Goal: Task Accomplishment & Management: Manage account settings

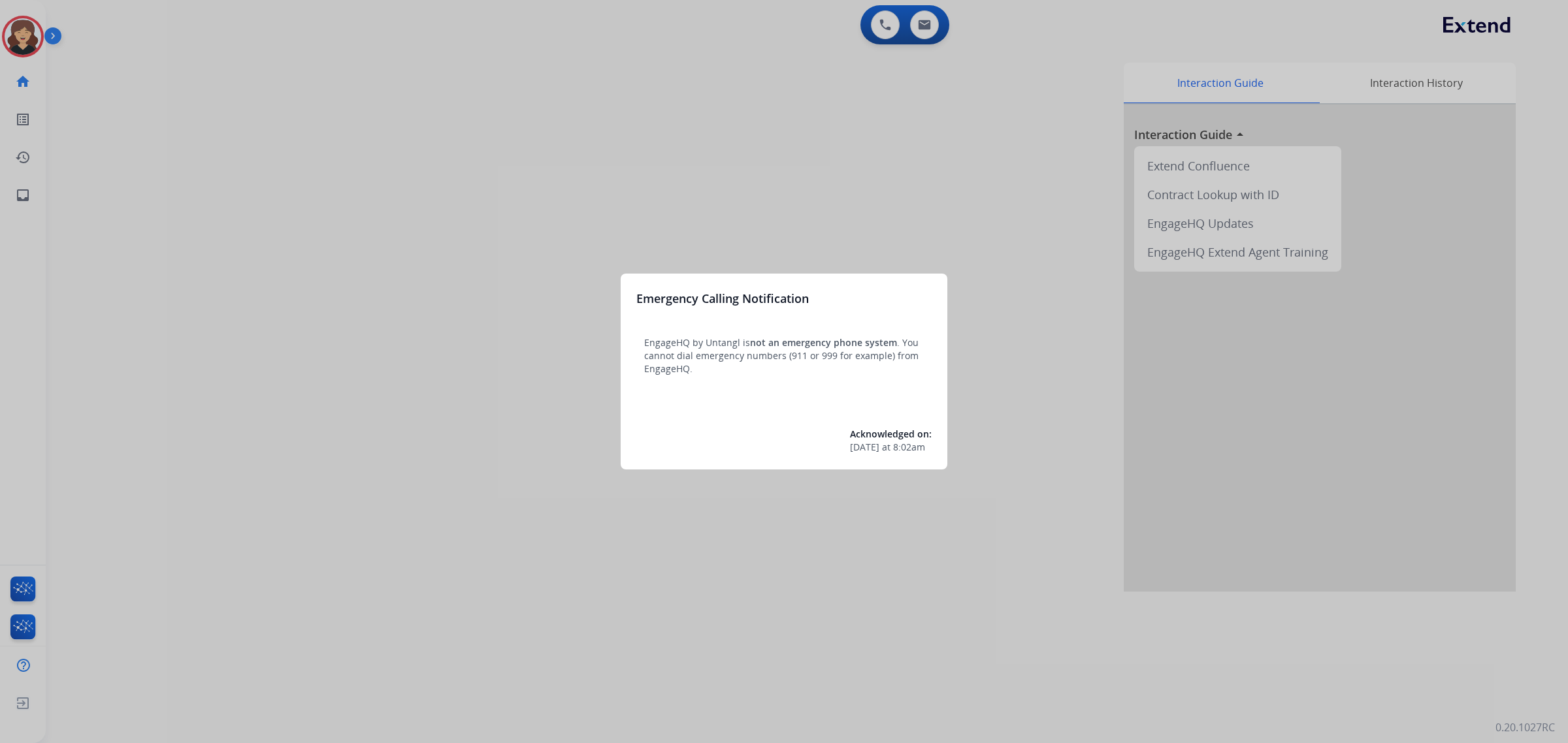
click at [23, 191] on div at bounding box center [784, 372] width 1568 height 743
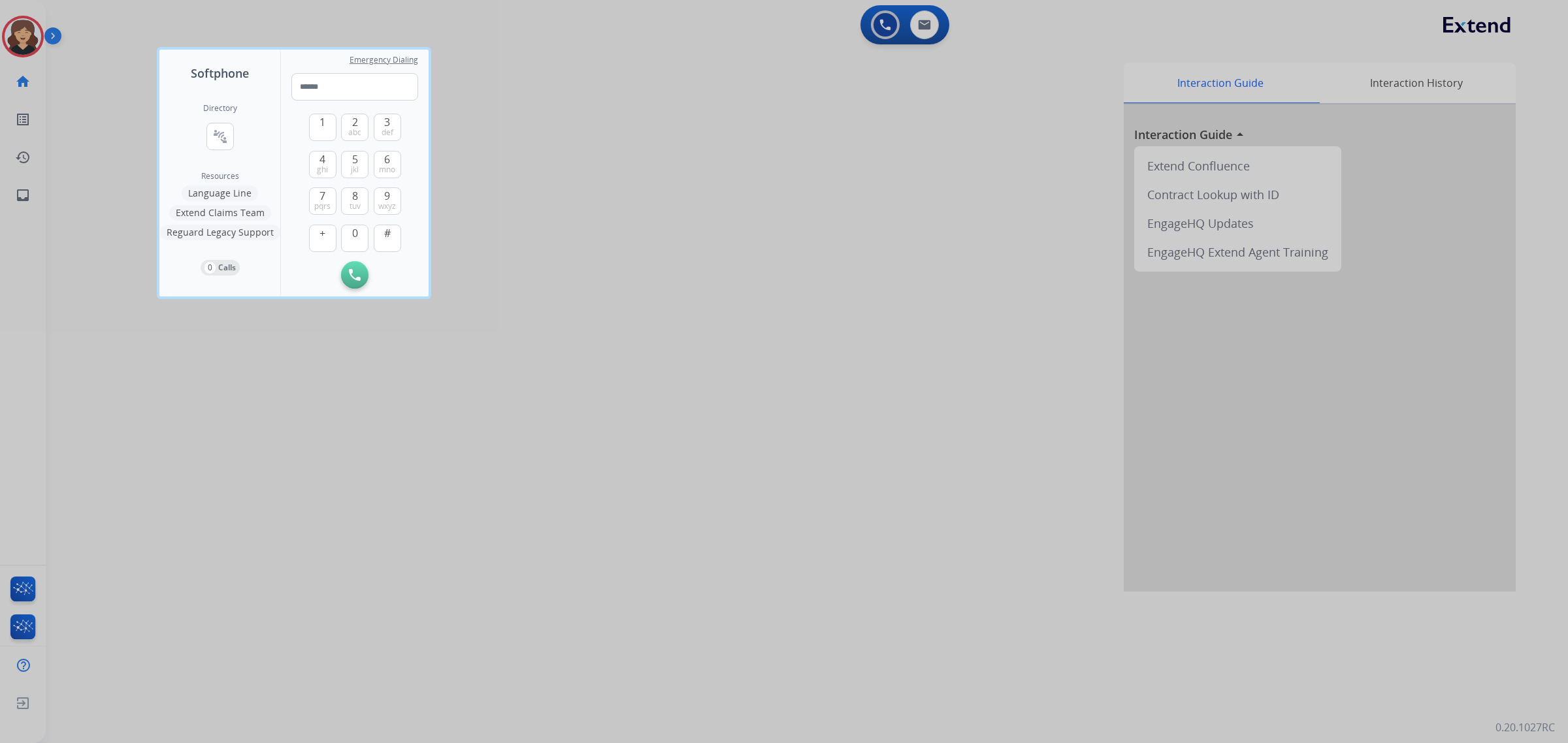
click at [23, 191] on div at bounding box center [784, 372] width 1568 height 743
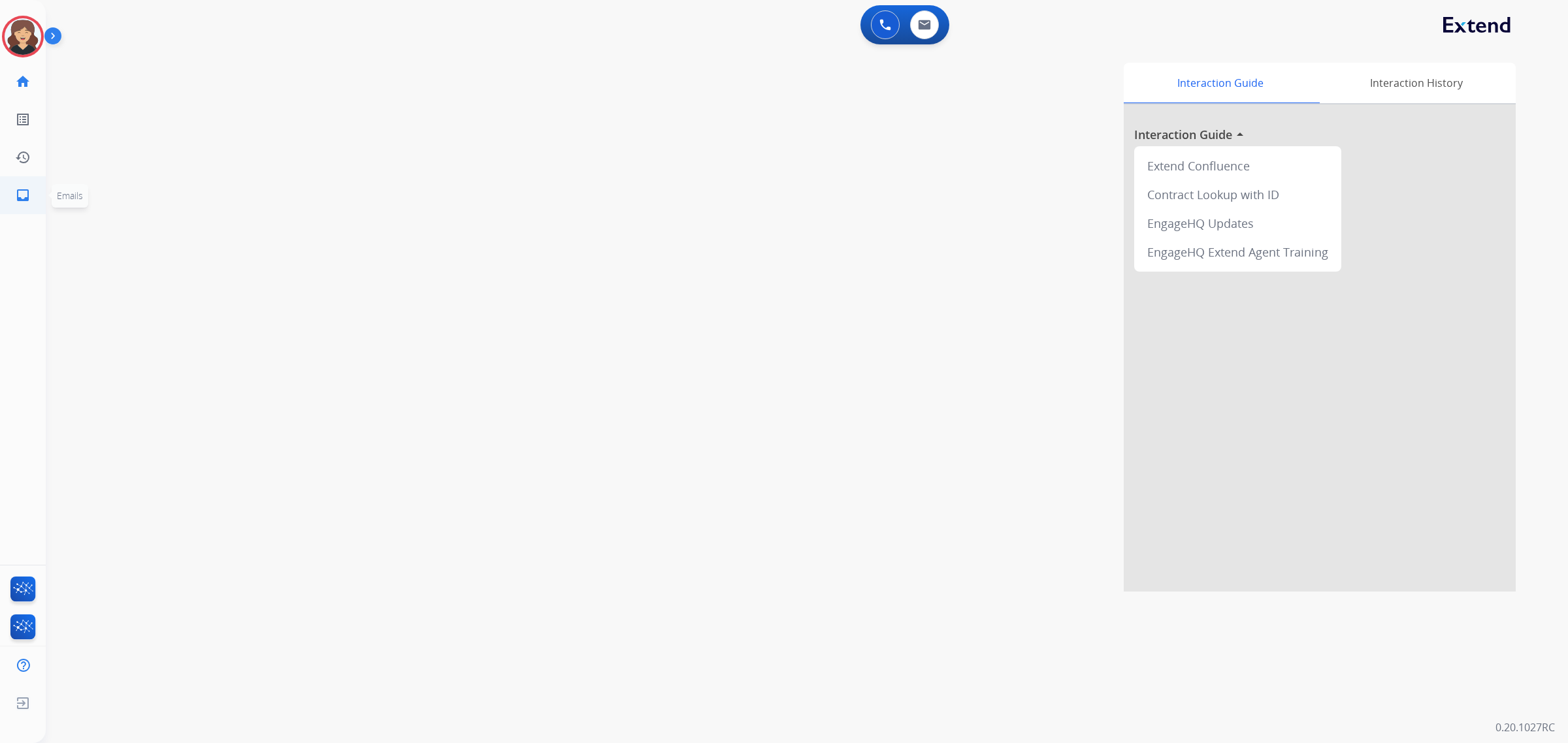
click at [11, 193] on link "inbox Emails" at bounding box center [22, 195] width 36 height 36
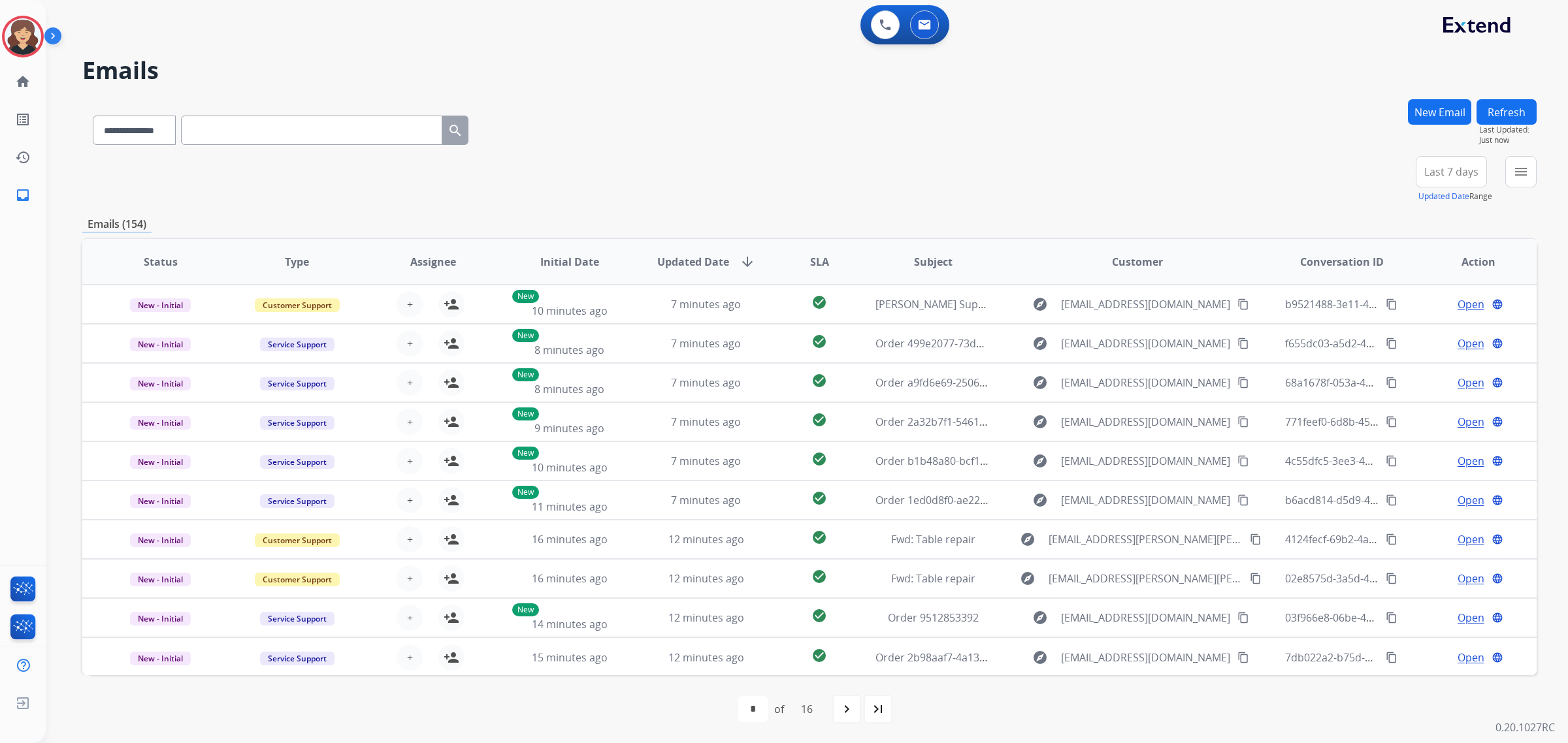
click at [11, 193] on link "inbox Emails" at bounding box center [22, 195] width 36 height 36
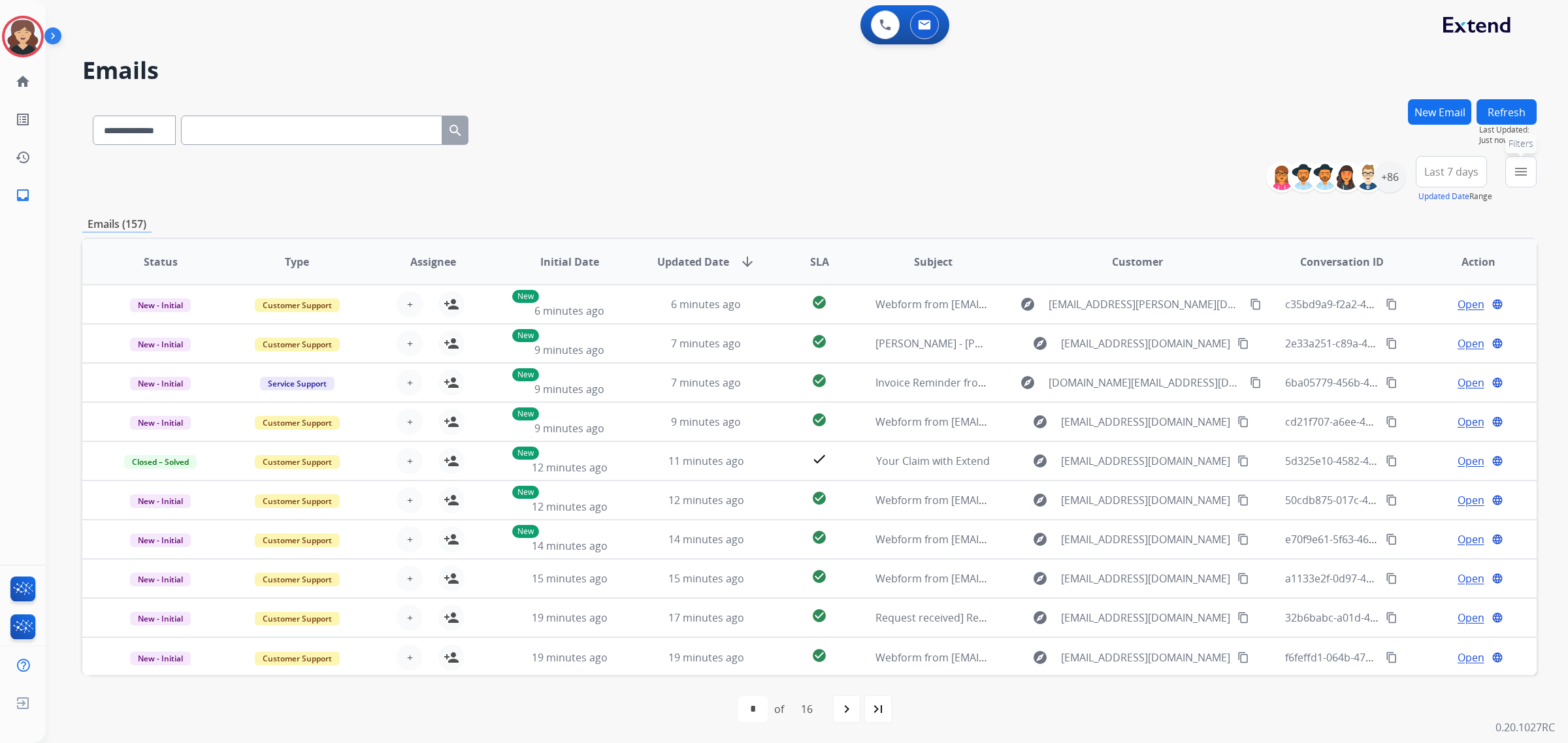
click at [1520, 162] on button "menu Filters" at bounding box center [1520, 171] width 31 height 31
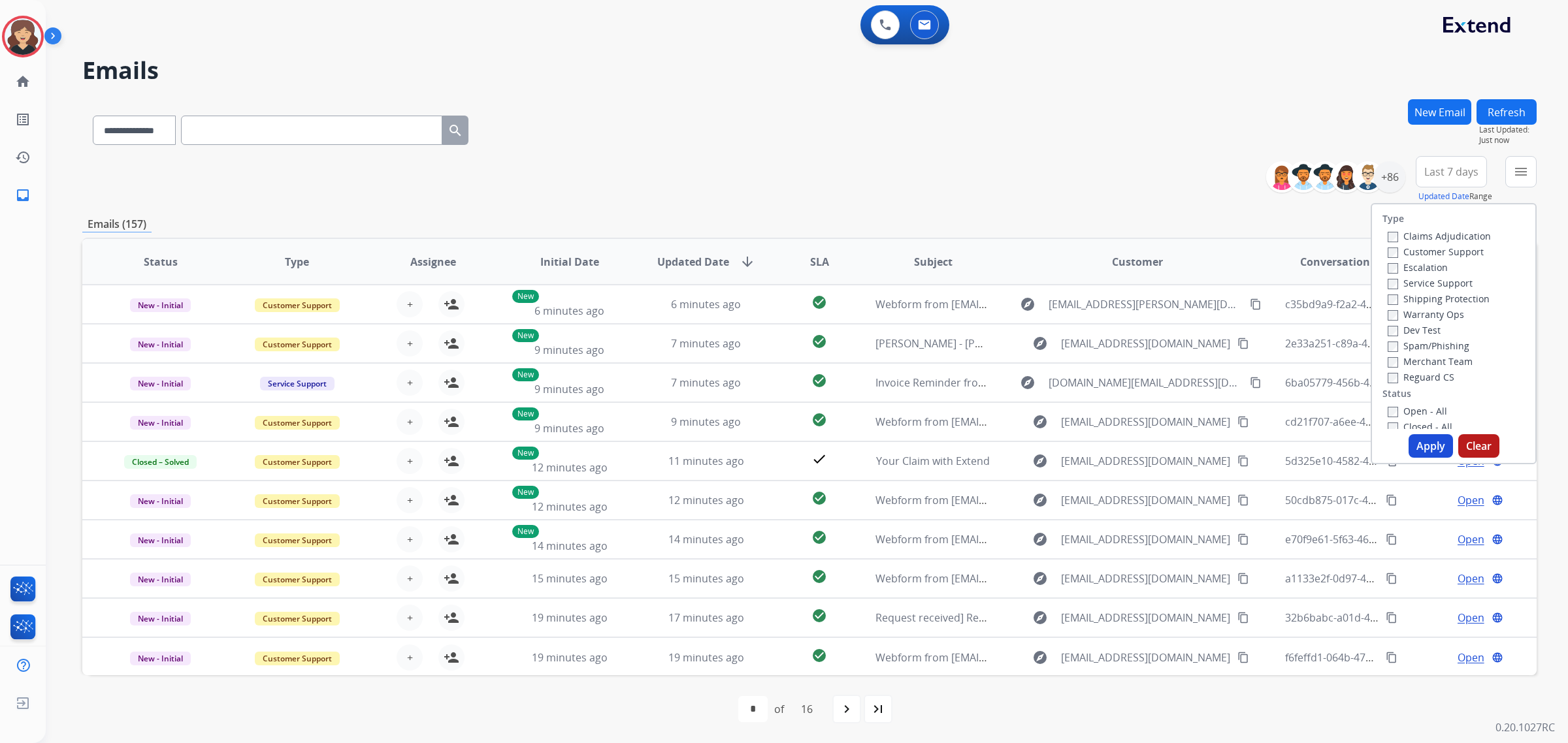
click at [1383, 275] on div "Claims Adjudication Customer Support Escalation Service Support Shipping Protec…" at bounding box center [1437, 306] width 109 height 156
click at [1383, 281] on div "Claims Adjudication Customer Support Escalation Service Support Shipping Protec…" at bounding box center [1437, 306] width 109 height 156
click at [1433, 439] on button "Apply" at bounding box center [1430, 446] width 44 height 23
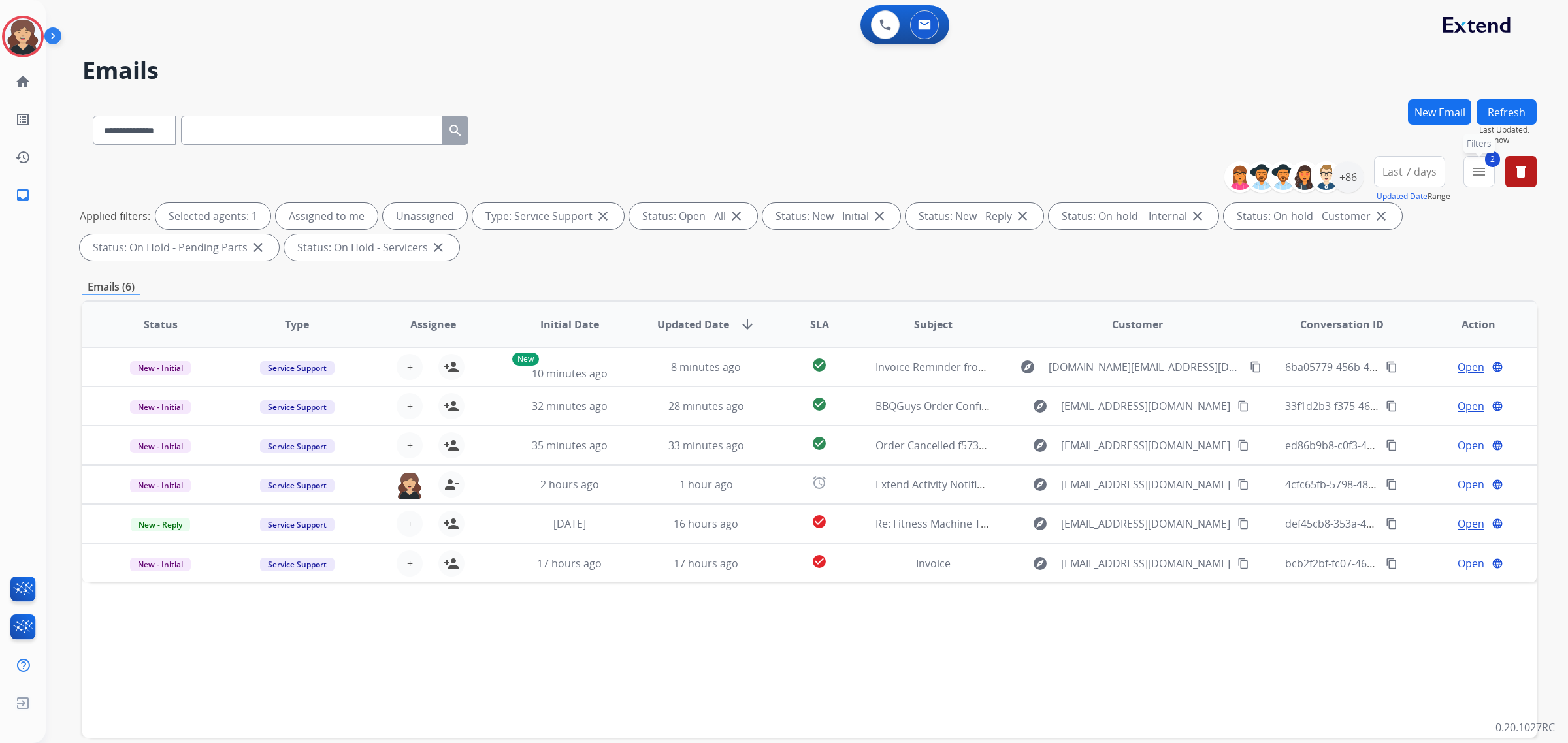
click at [1477, 180] on button "2 menu Filters" at bounding box center [1478, 171] width 31 height 31
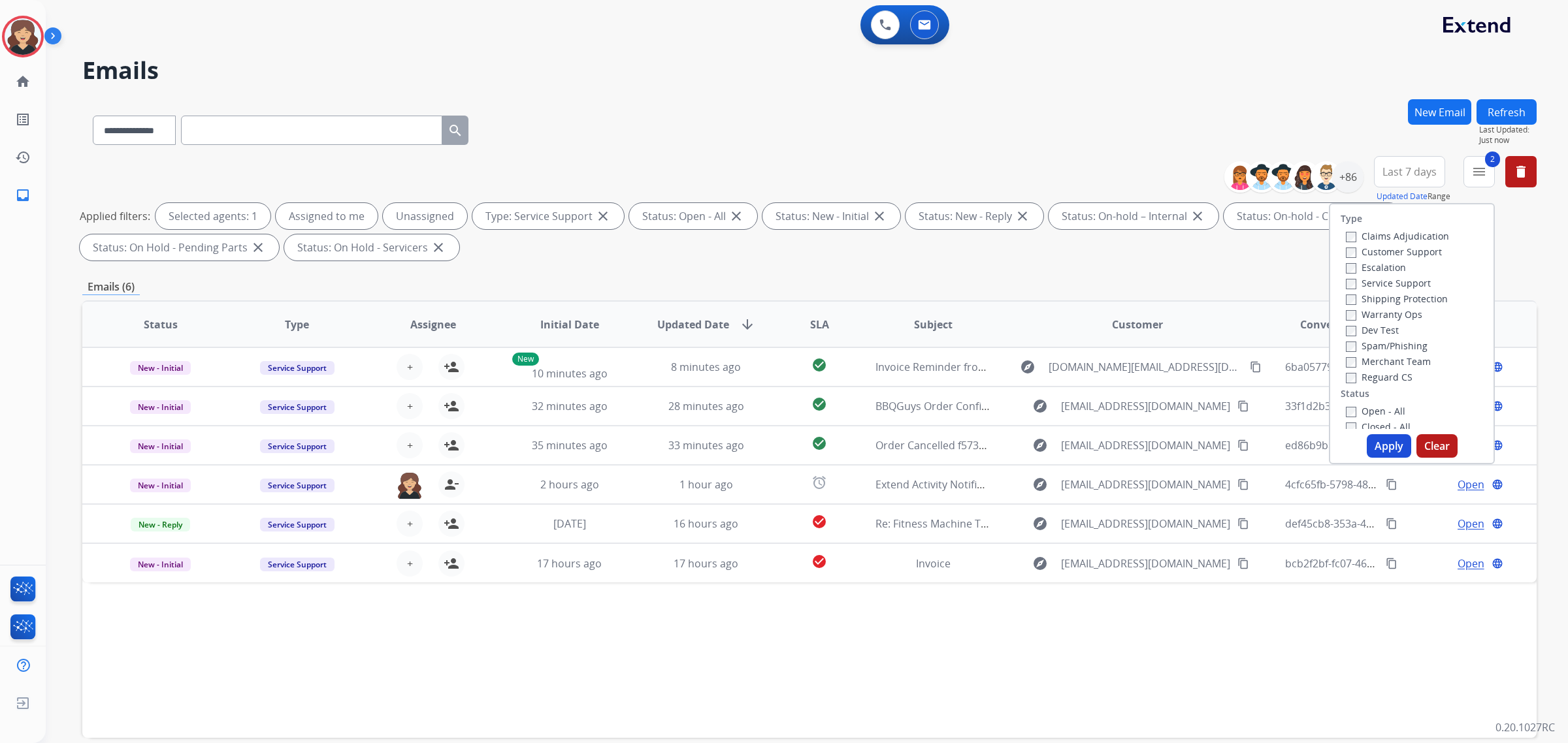
click at [1393, 173] on span "Last 7 days" at bounding box center [1409, 172] width 54 height 5
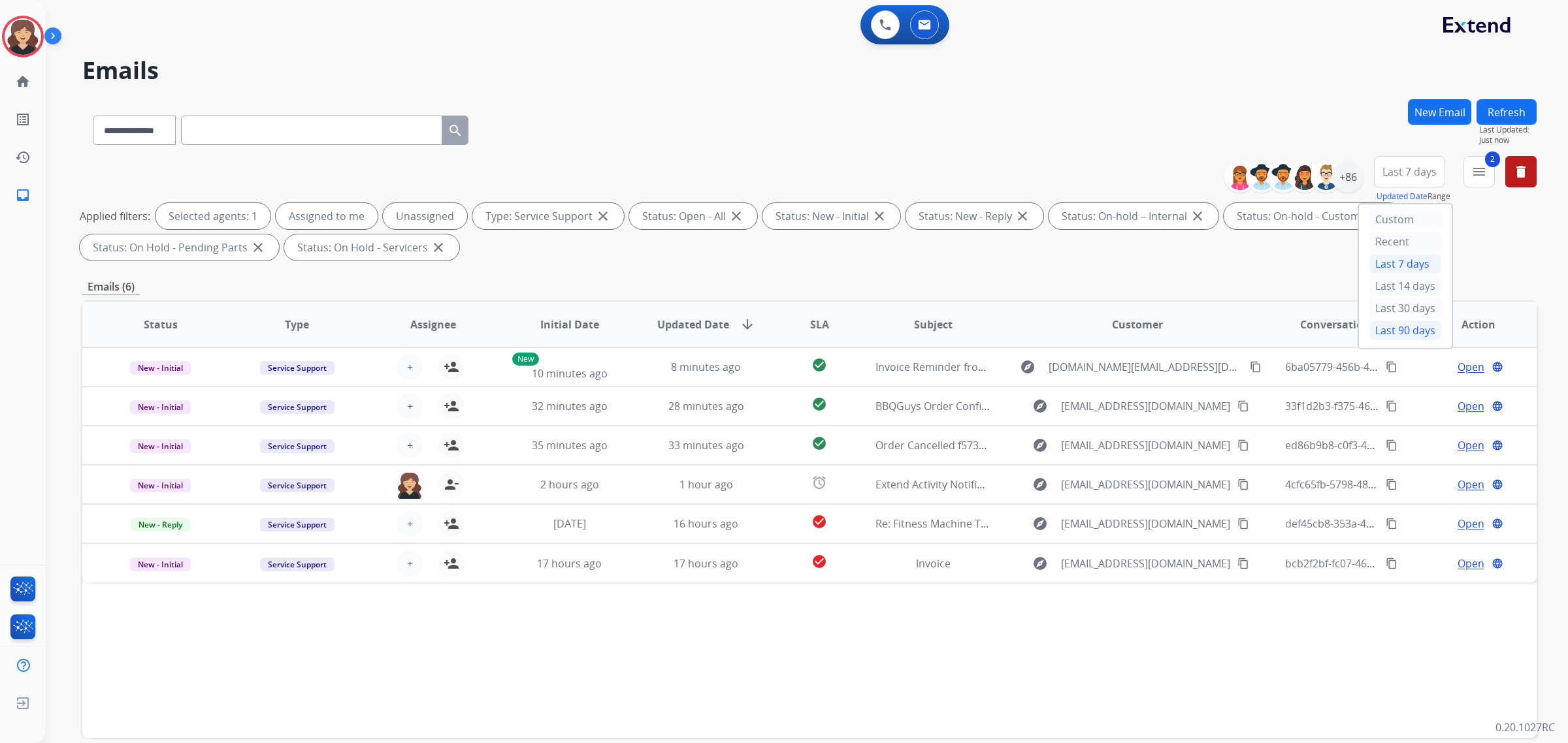
click at [1400, 328] on div "Last 90 days" at bounding box center [1405, 330] width 72 height 20
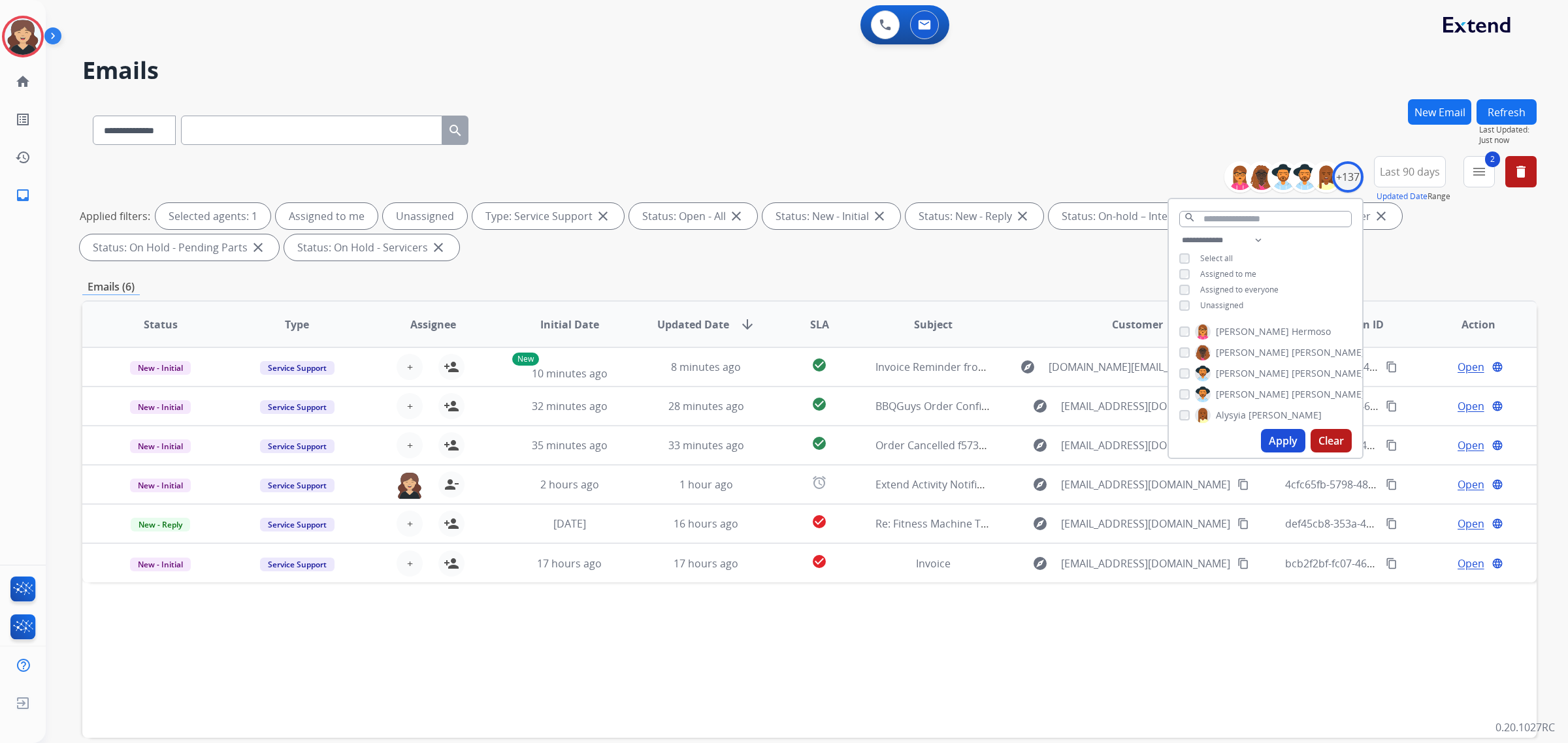
click at [1519, 100] on button "Refresh" at bounding box center [1506, 112] width 60 height 25
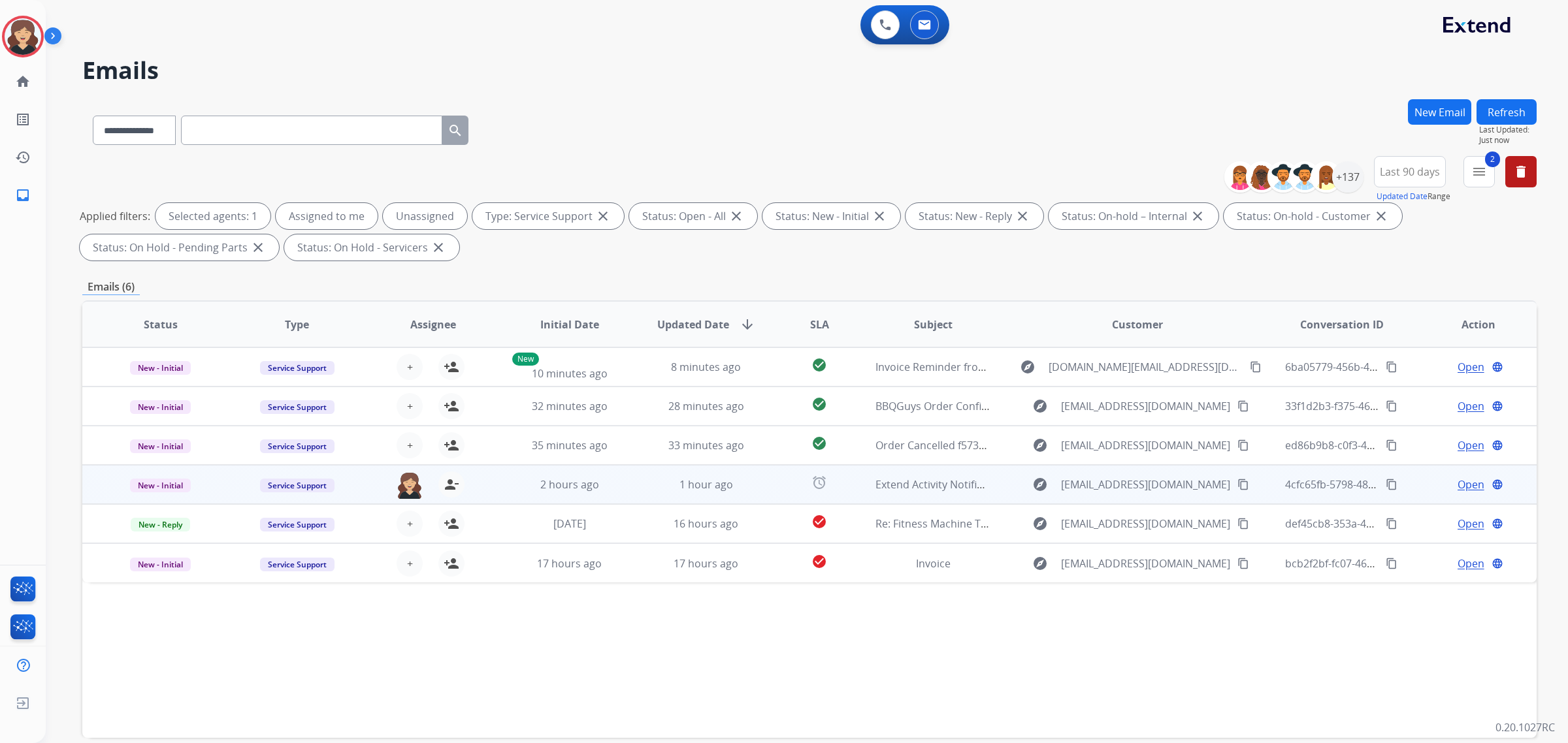
click at [1458, 484] on span "Open" at bounding box center [1470, 484] width 27 height 16
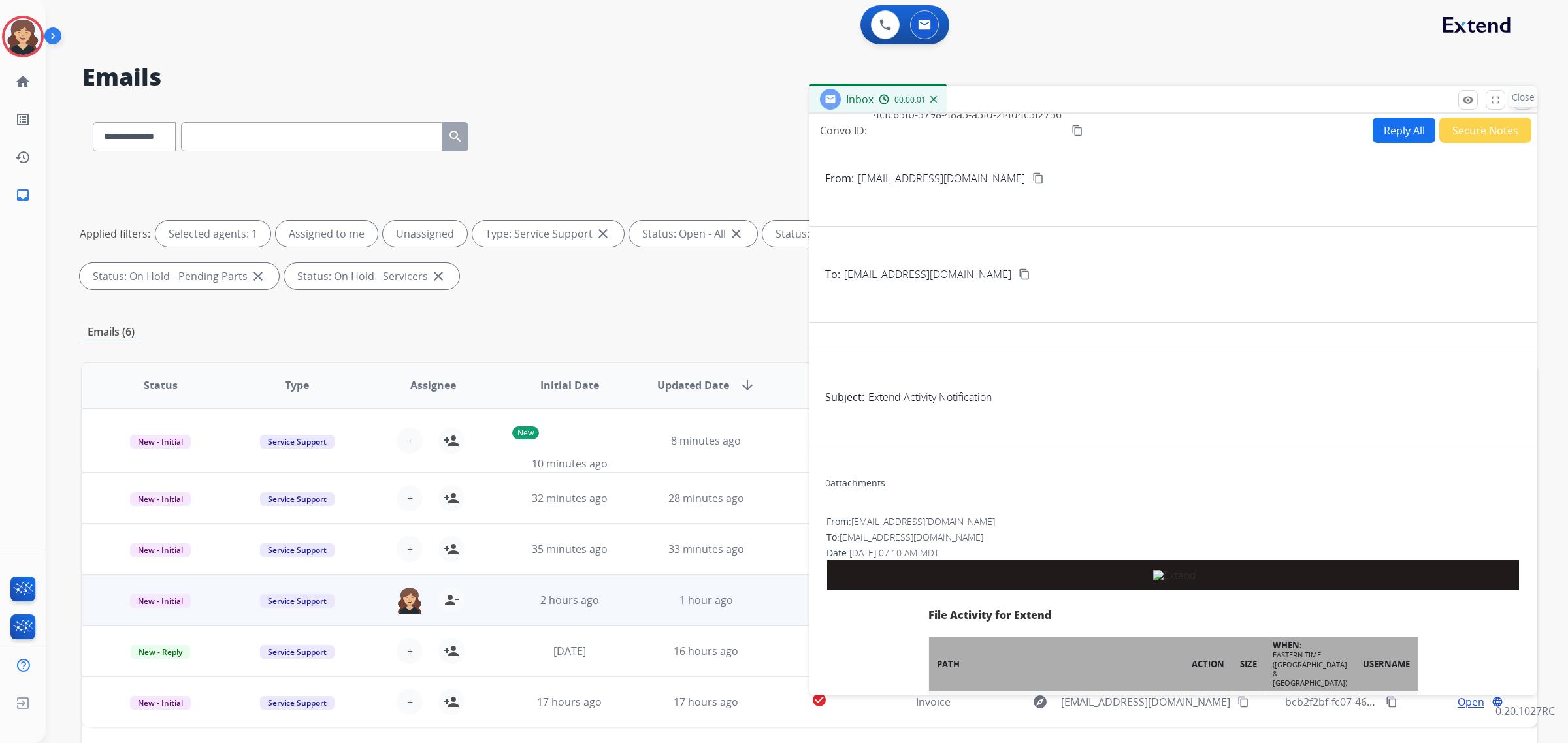
click at [1521, 96] on p "Close" at bounding box center [1523, 97] width 30 height 20
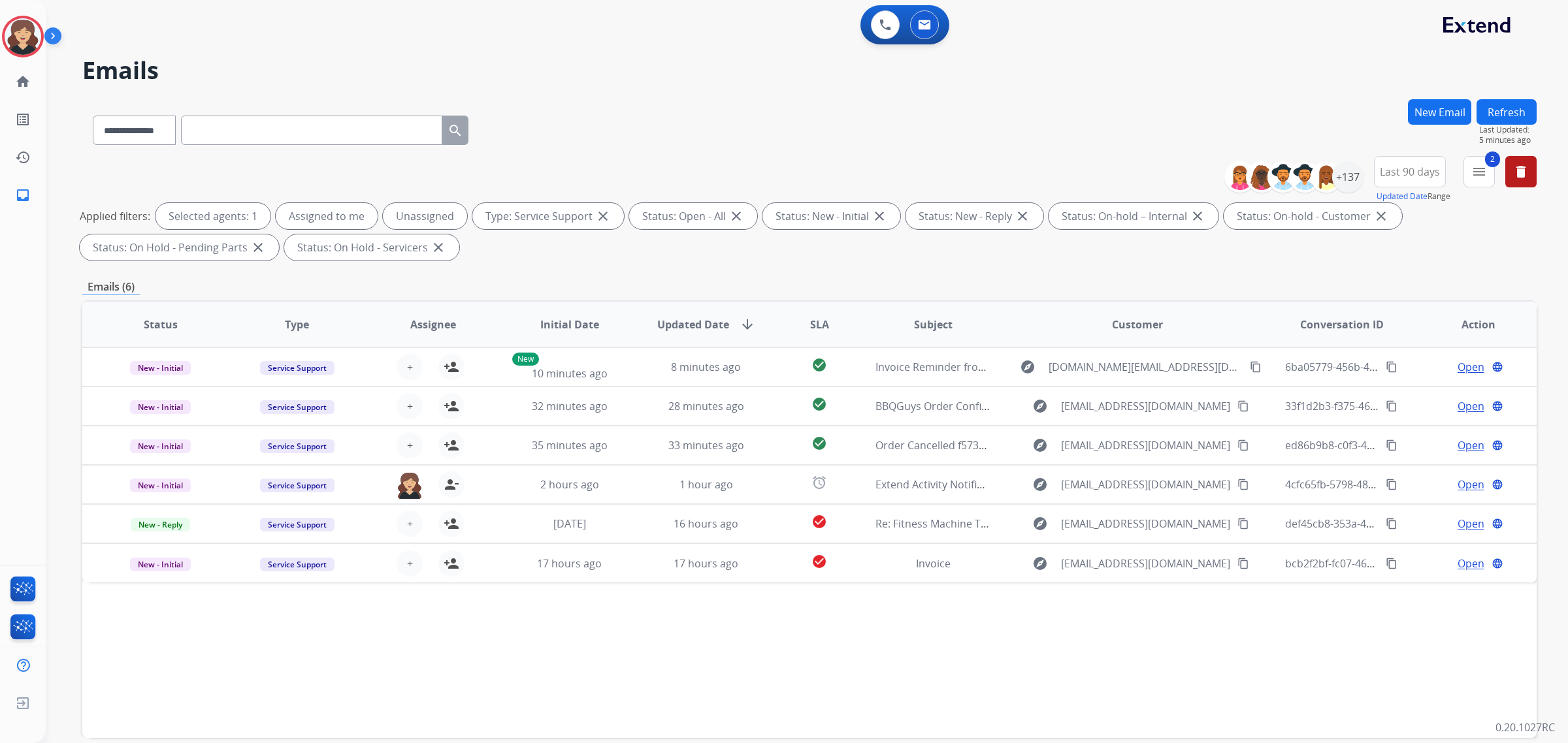
click at [1503, 119] on button "Refresh" at bounding box center [1506, 112] width 60 height 25
drag, startPoint x: 1477, startPoint y: 185, endPoint x: 1327, endPoint y: 196, distance: 150.4
click at [1477, 185] on button "2 menu Filters" at bounding box center [1478, 171] width 31 height 31
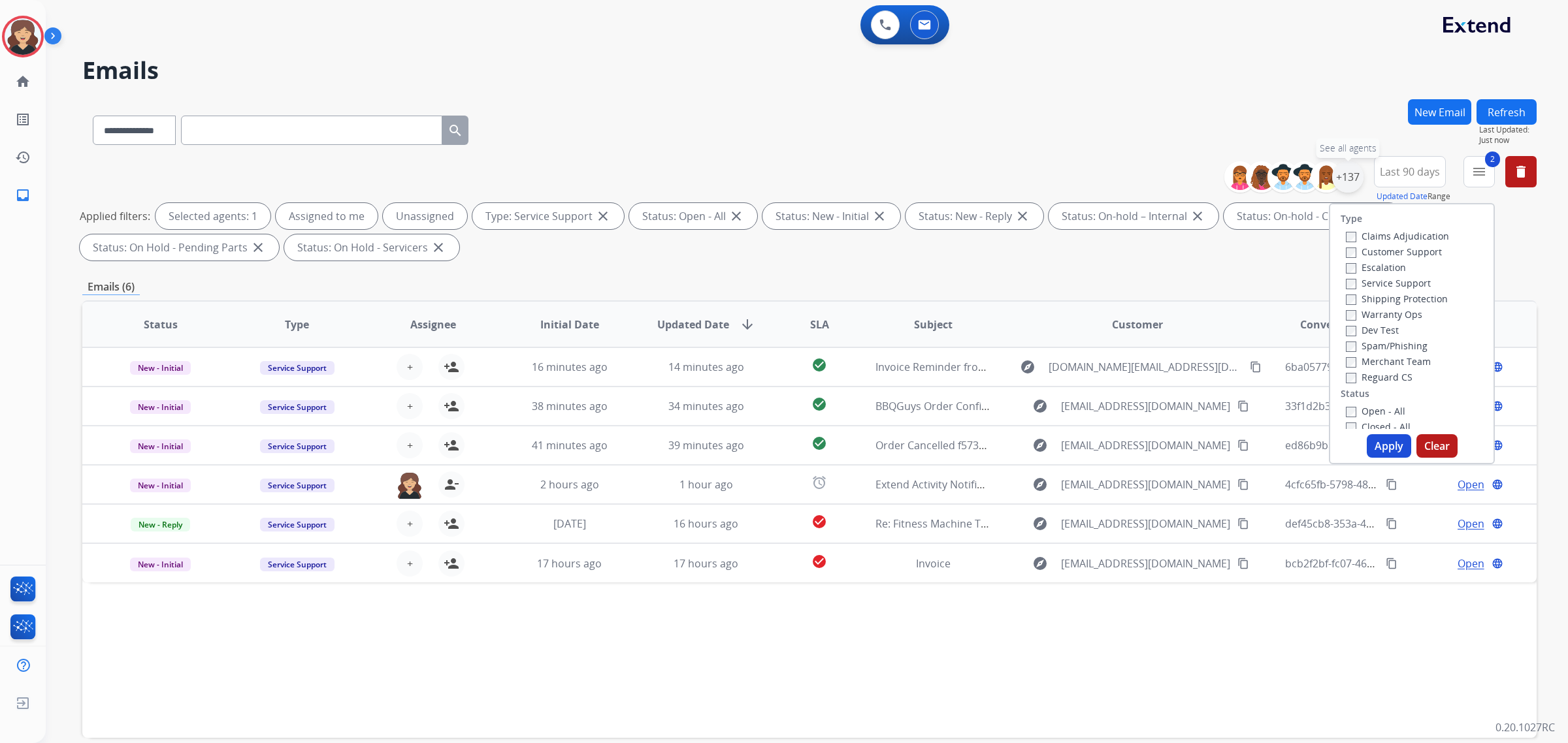
click at [1348, 178] on div "+137" at bounding box center [1347, 177] width 31 height 31
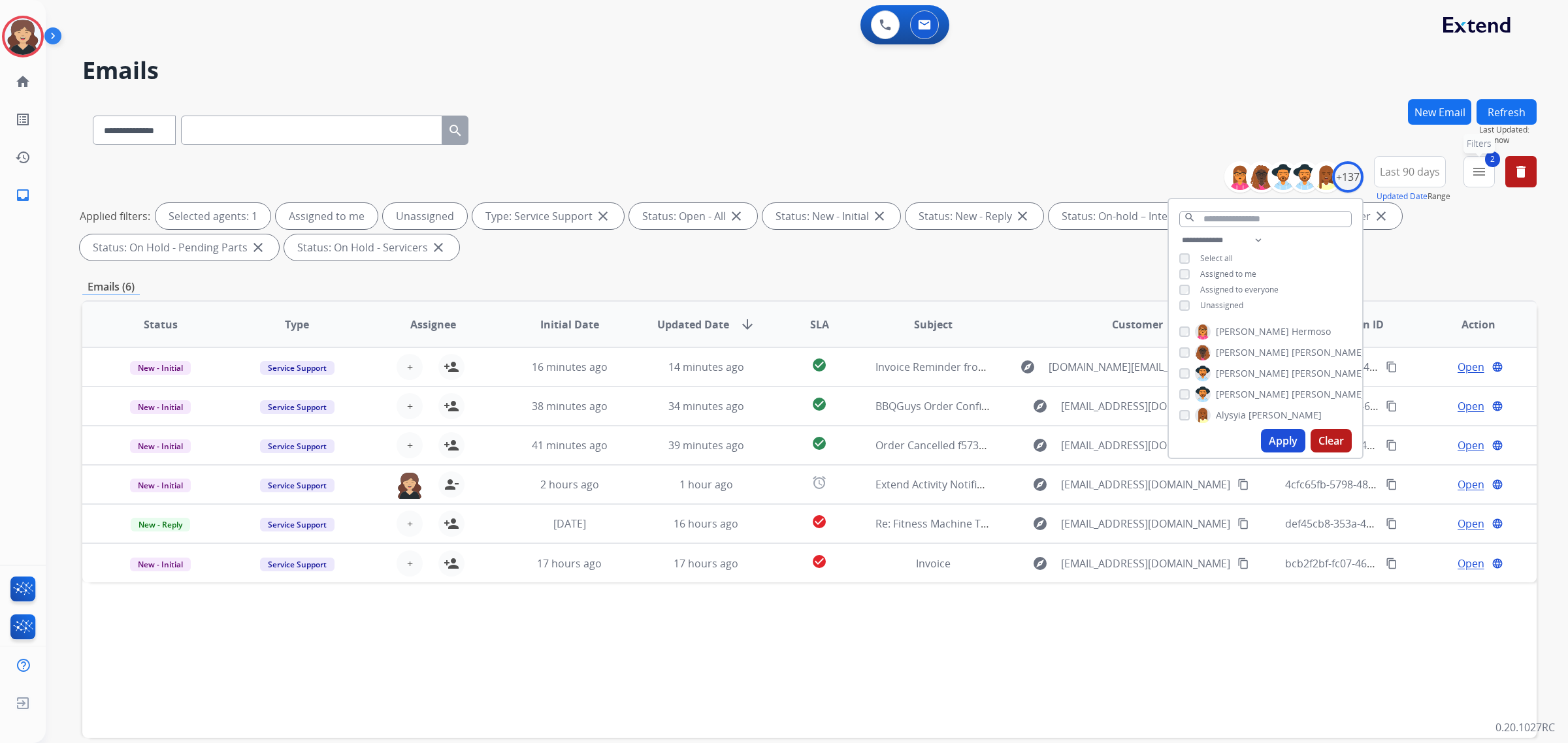
click at [1469, 175] on button "2 menu Filters" at bounding box center [1478, 171] width 31 height 31
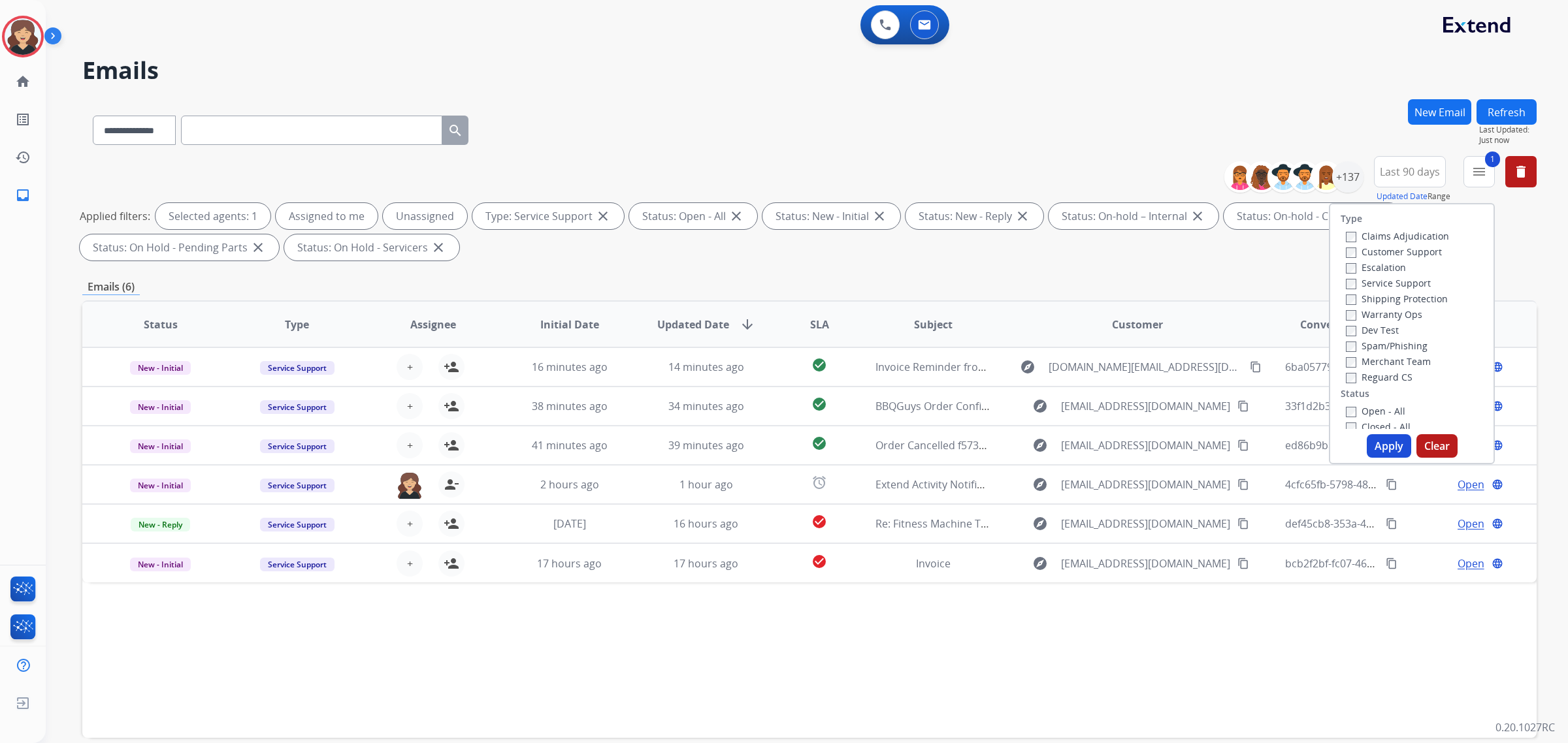
click at [1380, 442] on button "Apply" at bounding box center [1388, 446] width 44 height 23
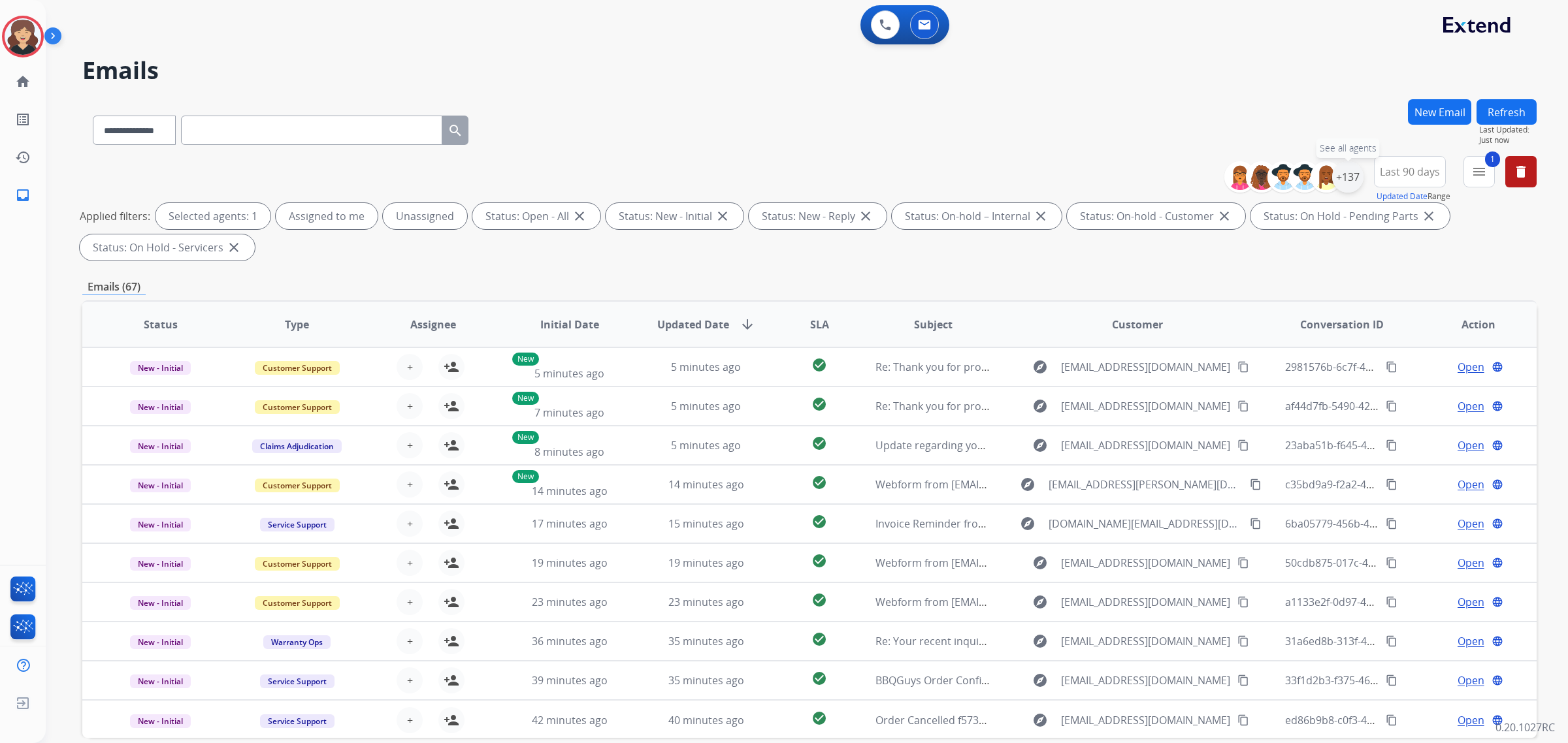
click at [1346, 178] on div "+137" at bounding box center [1347, 177] width 31 height 31
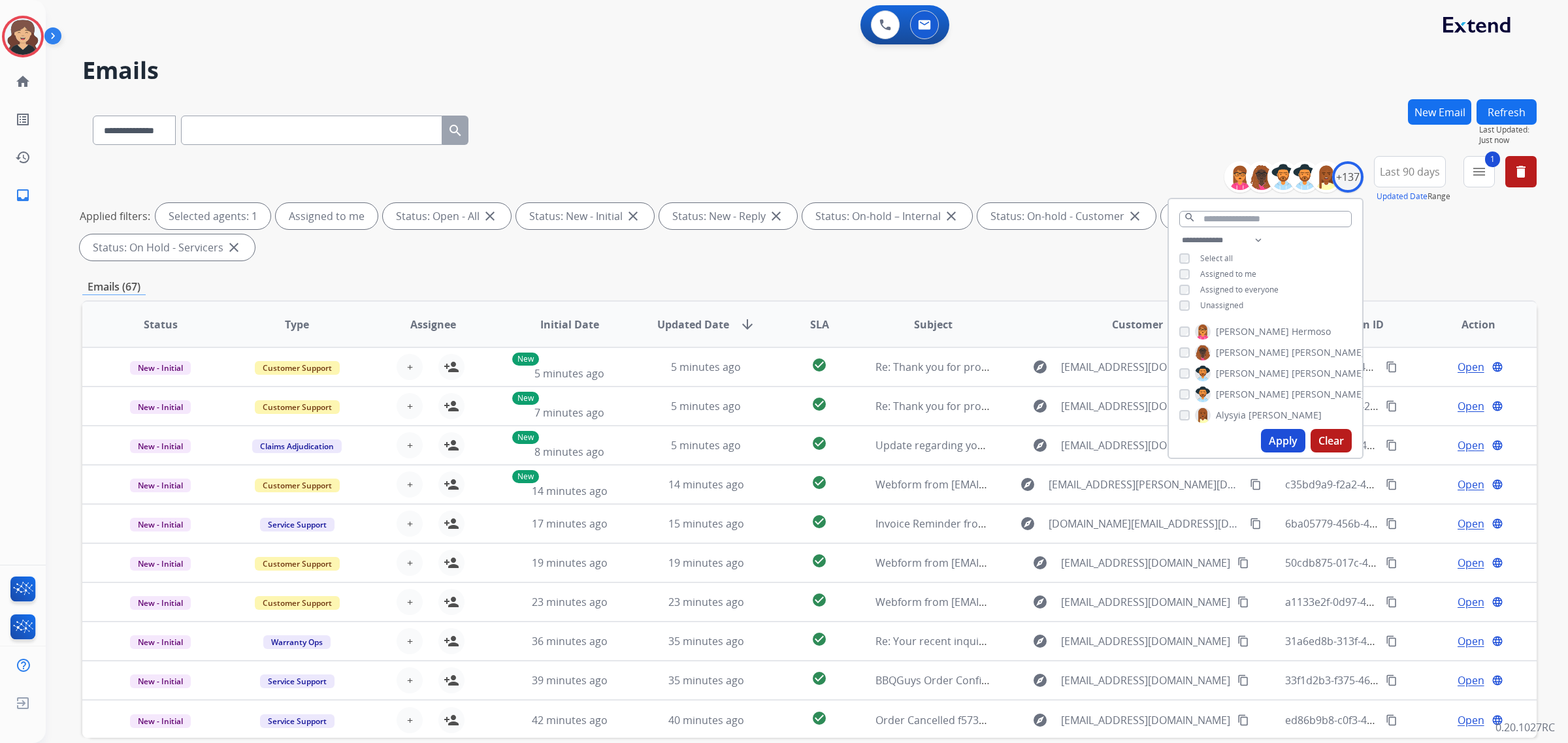
click at [1272, 440] on button "Apply" at bounding box center [1283, 440] width 44 height 23
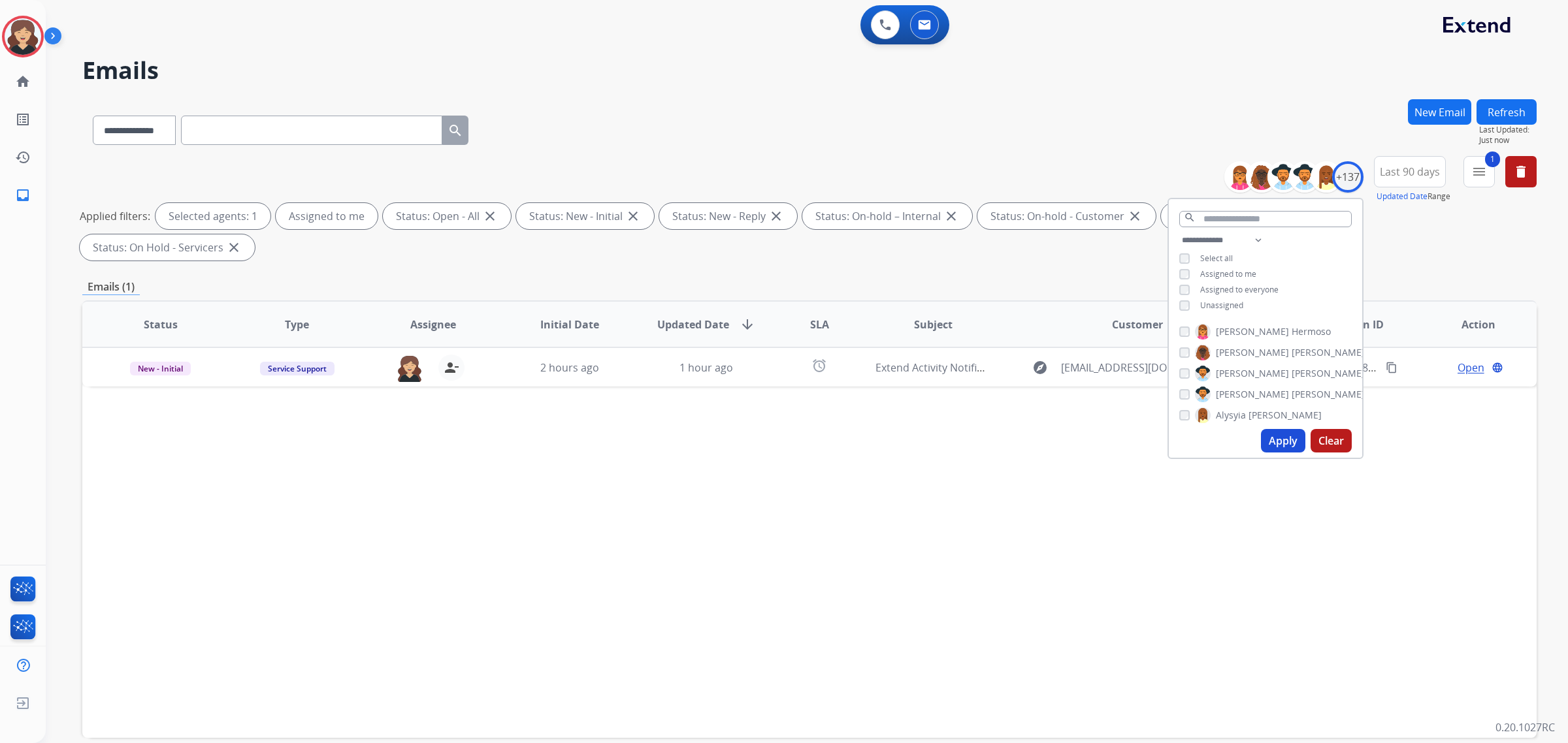
click at [746, 429] on div "Status Type Assignee Initial Date Updated Date arrow_downward SLA Subject Custo…" at bounding box center [809, 519] width 1454 height 437
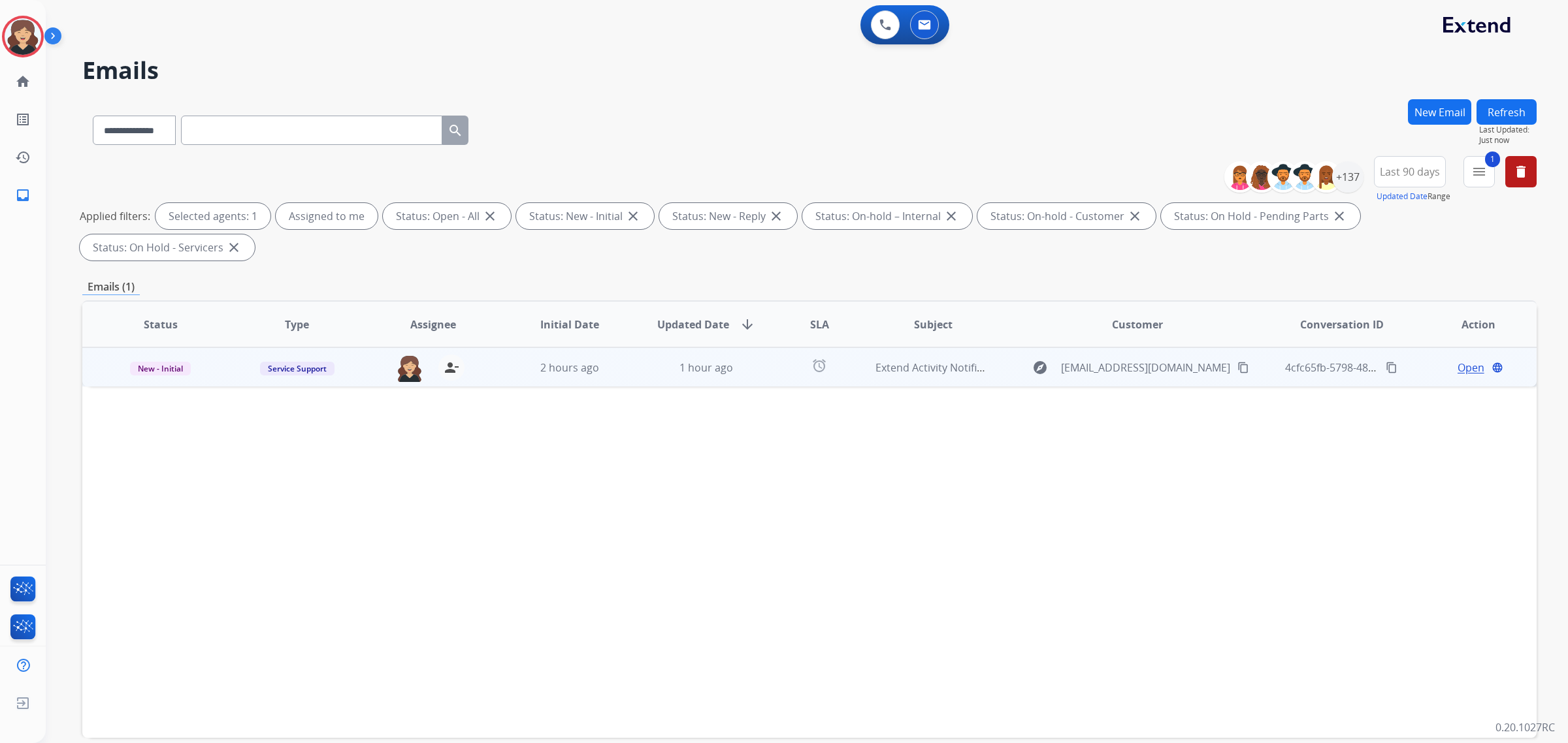
click at [1465, 360] on span "Open" at bounding box center [1470, 368] width 27 height 16
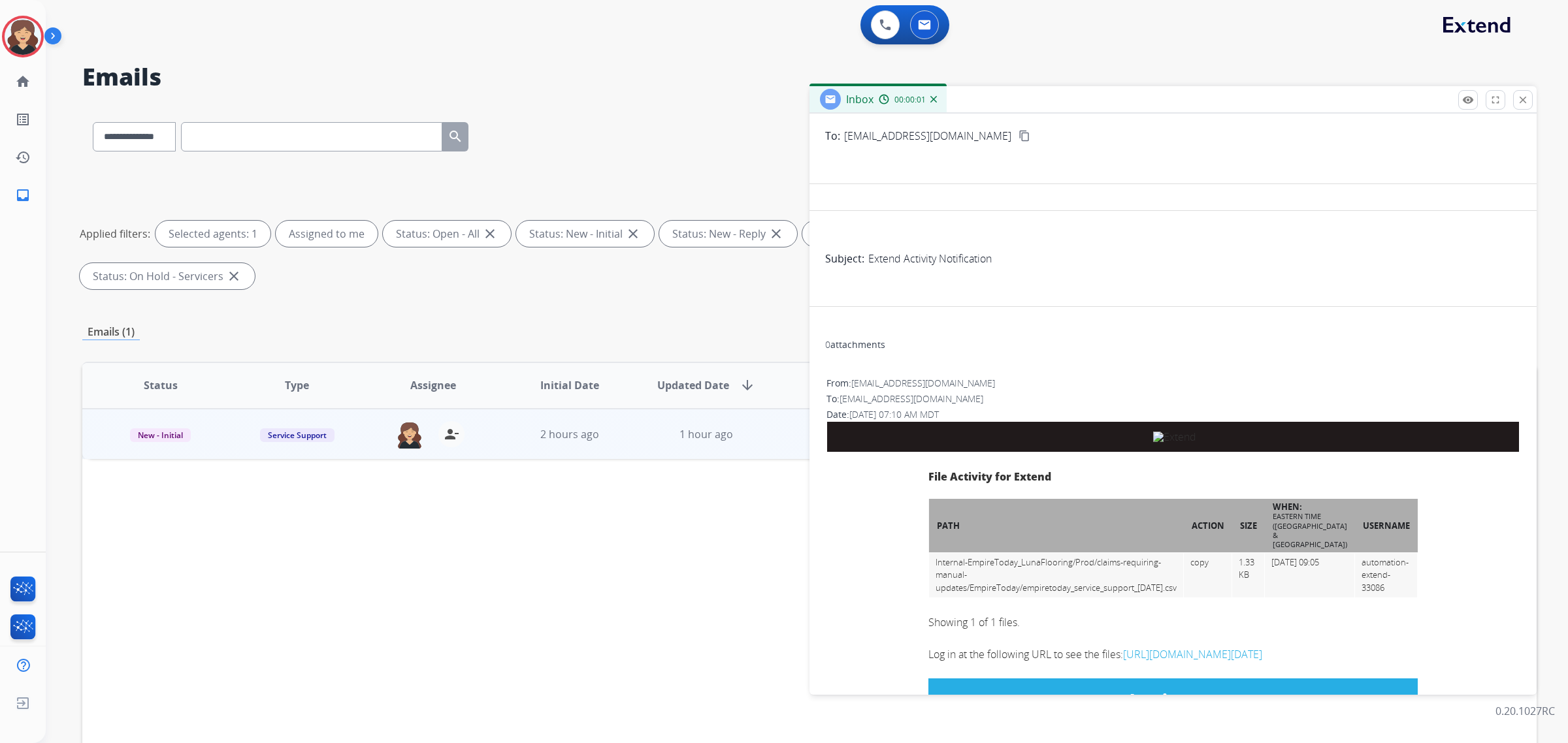
scroll to position [364, 0]
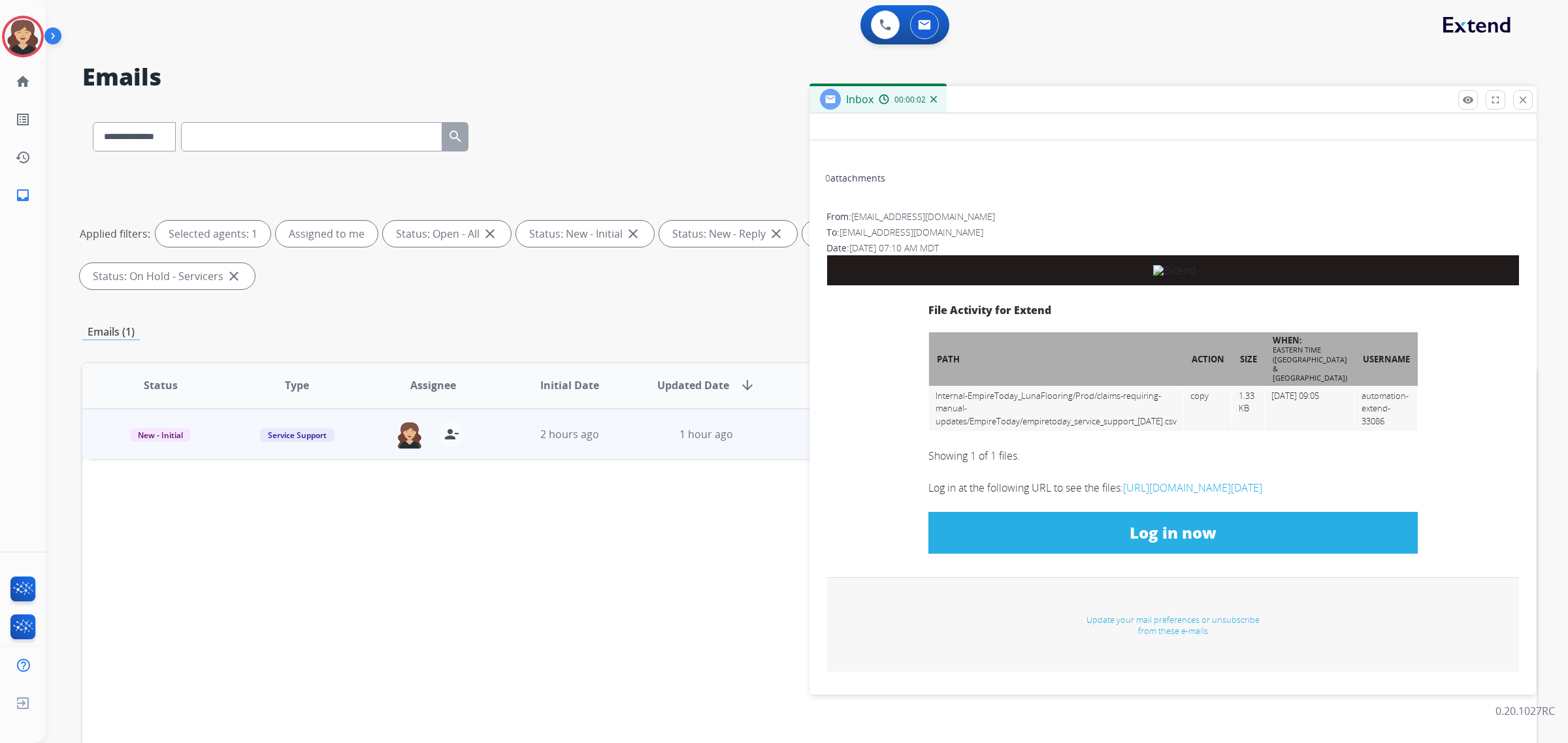
click at [1223, 517] on link "Log in now" at bounding box center [1172, 533] width 489 height 42
click at [1526, 99] on p "Close" at bounding box center [1523, 97] width 30 height 20
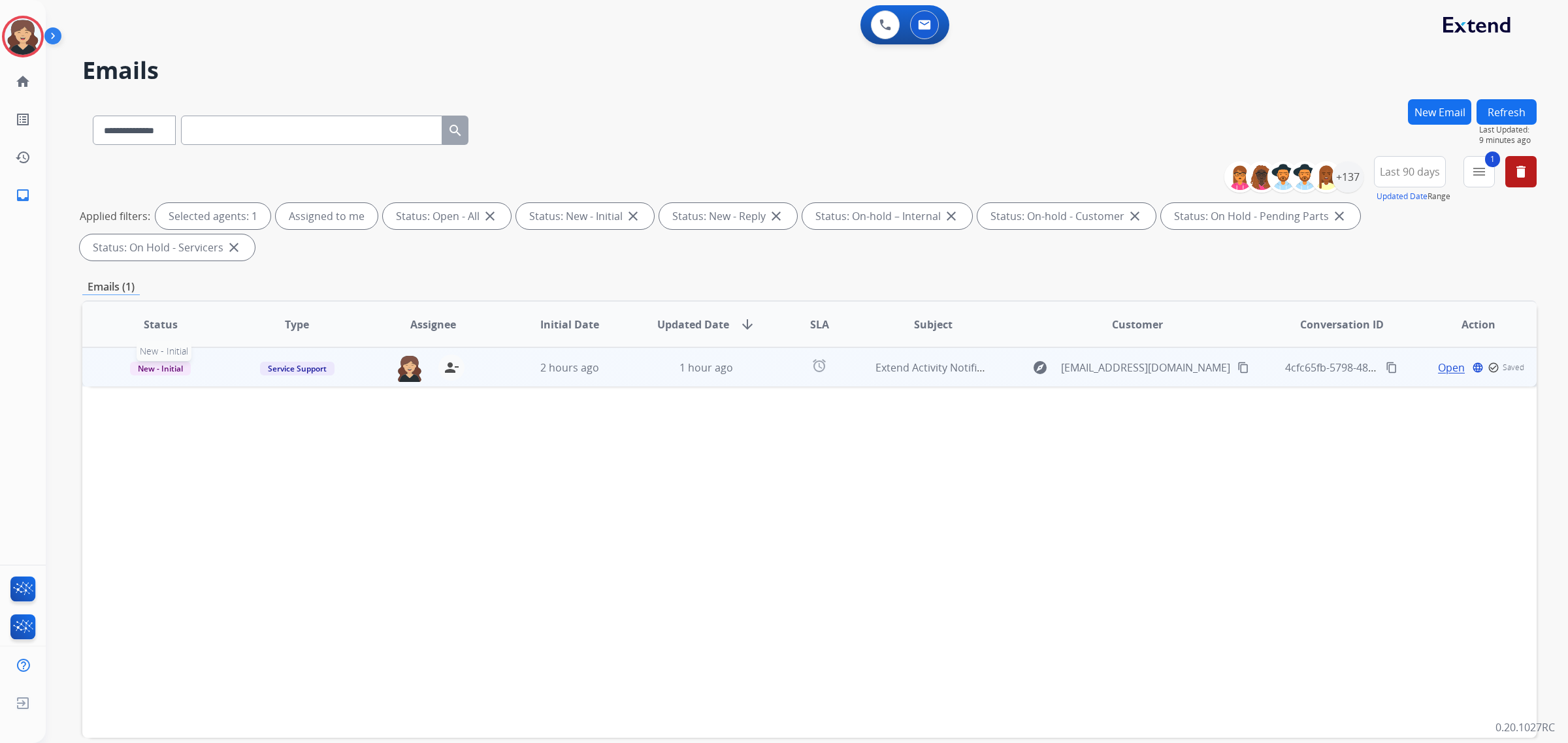
click at [144, 361] on span "New - Initial" at bounding box center [160, 368] width 61 height 14
click at [235, 481] on p "Closed – Solved" at bounding box center [240, 490] width 75 height 18
click at [1464, 180] on button "1 menu Filters" at bounding box center [1478, 171] width 31 height 31
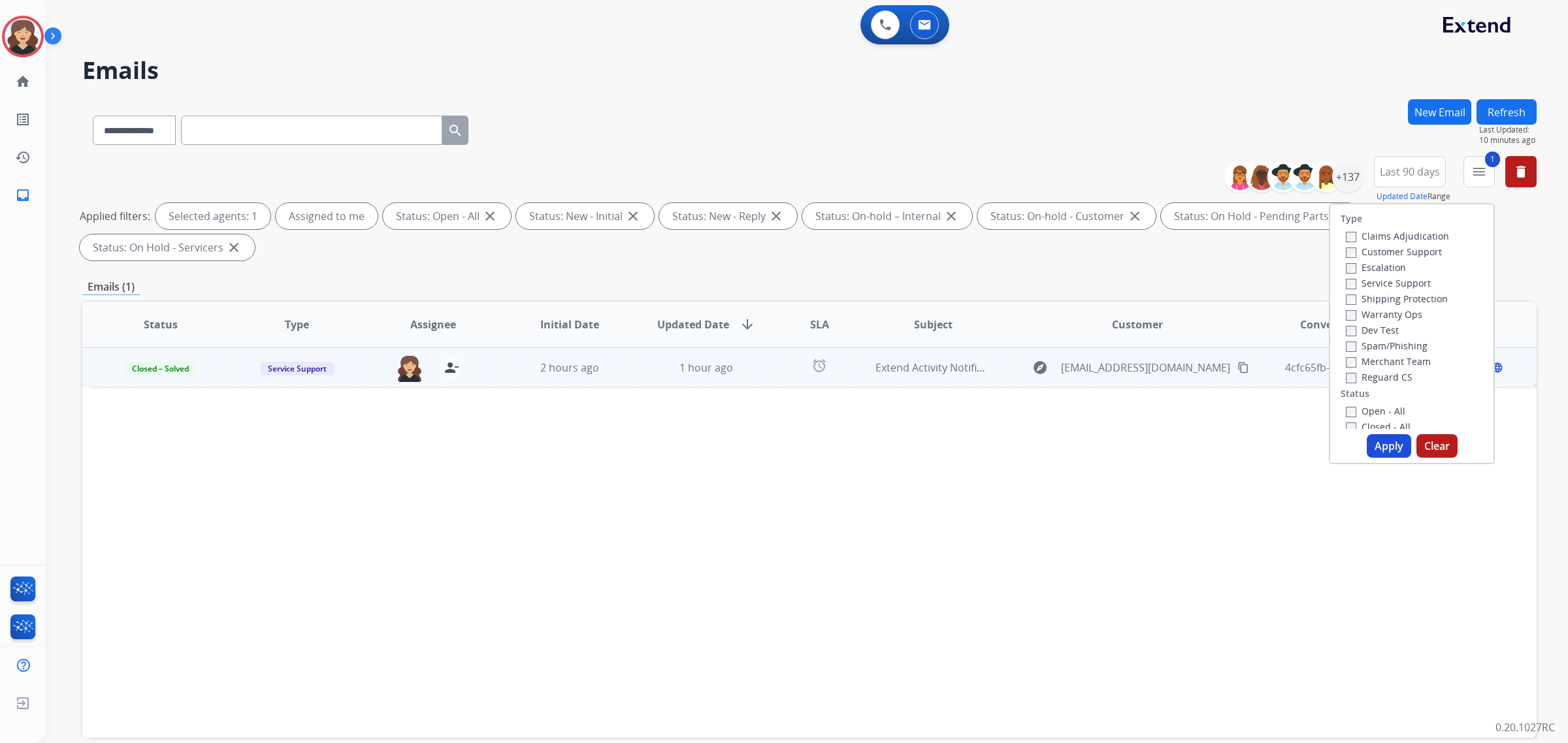
click at [1390, 275] on div "Service Support" at bounding box center [1397, 283] width 103 height 16
click at [1362, 279] on label "Service Support" at bounding box center [1388, 282] width 85 height 12
click at [1398, 441] on button "Apply" at bounding box center [1388, 446] width 44 height 23
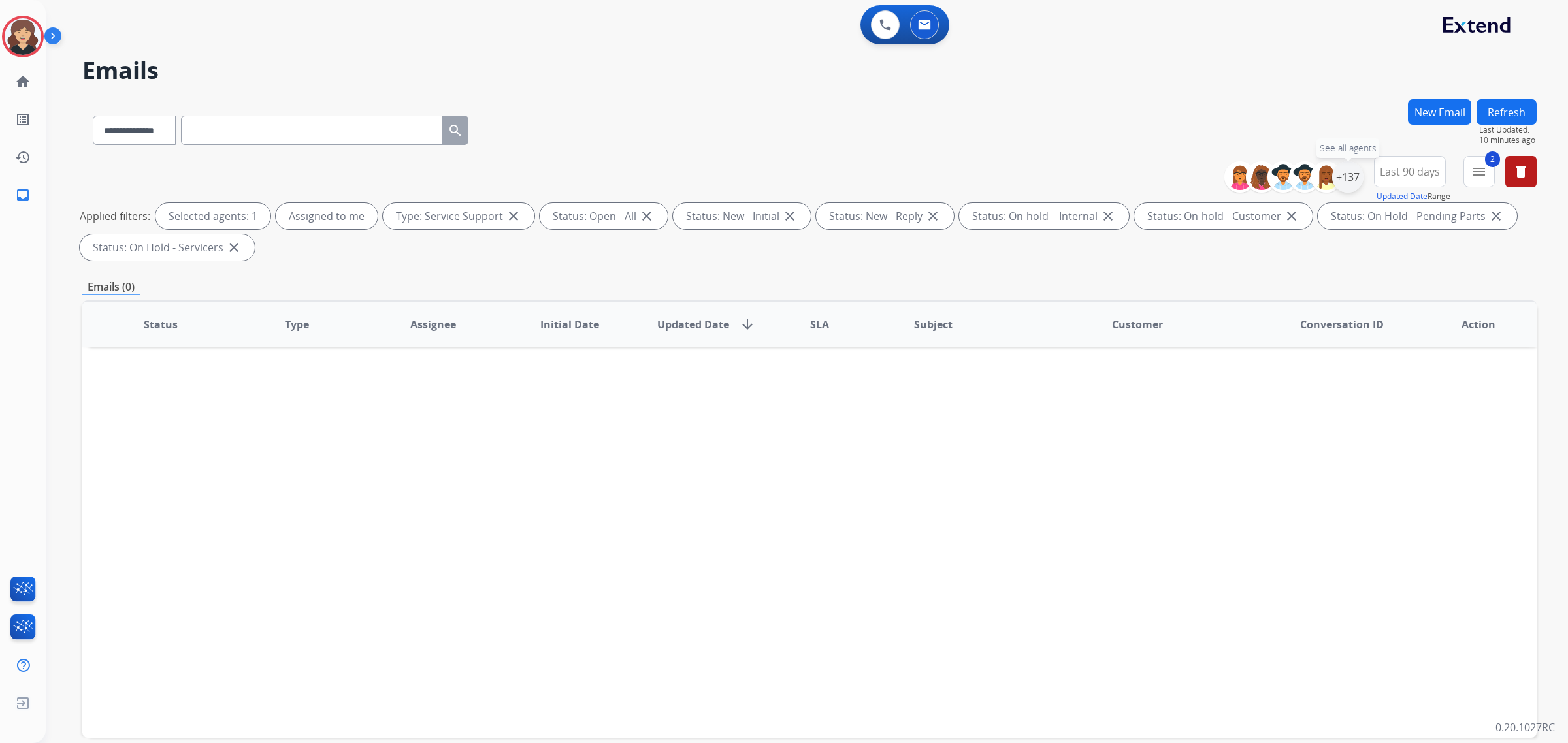
click at [1356, 174] on div "+137" at bounding box center [1347, 177] width 31 height 31
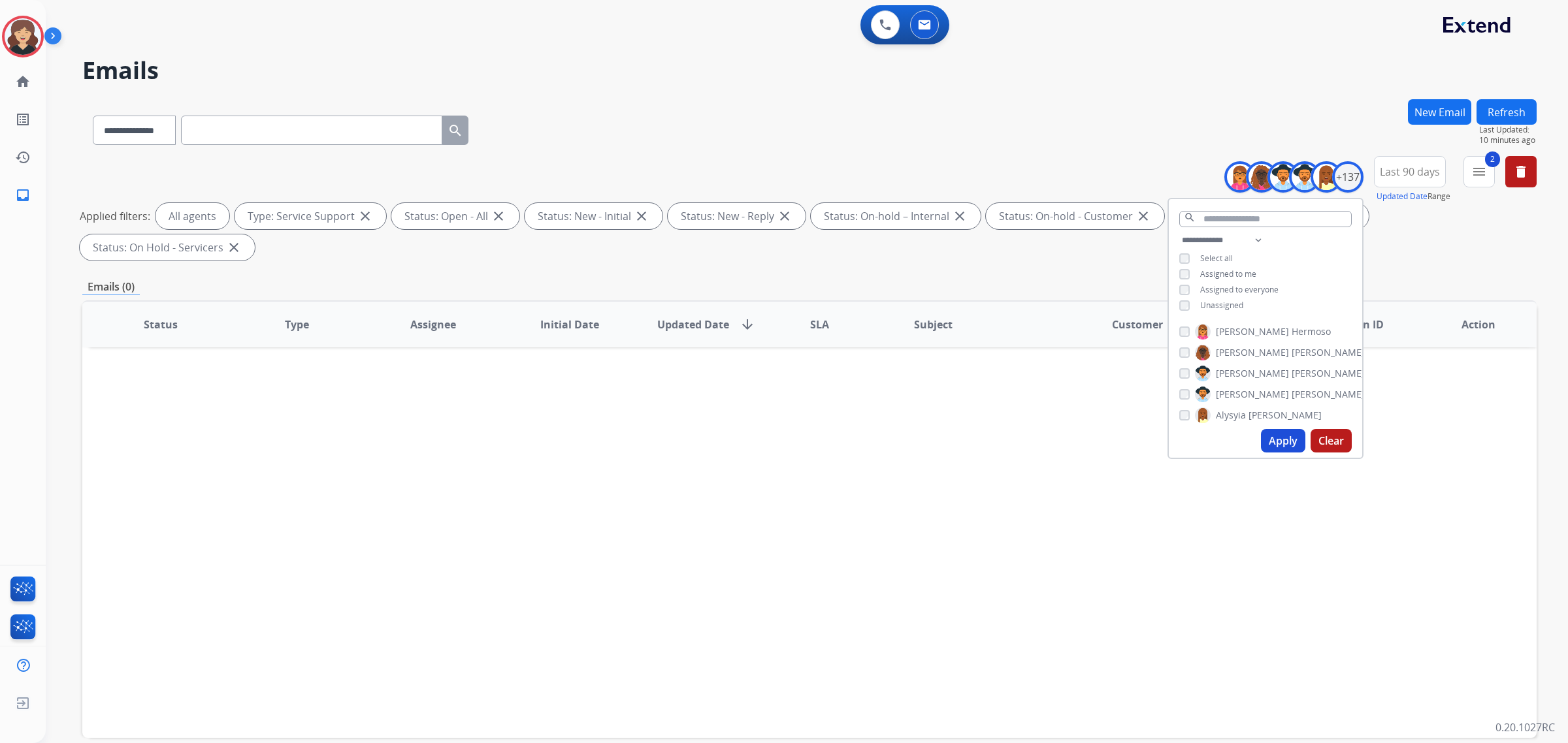
click at [1271, 445] on button "Apply" at bounding box center [1283, 440] width 44 height 23
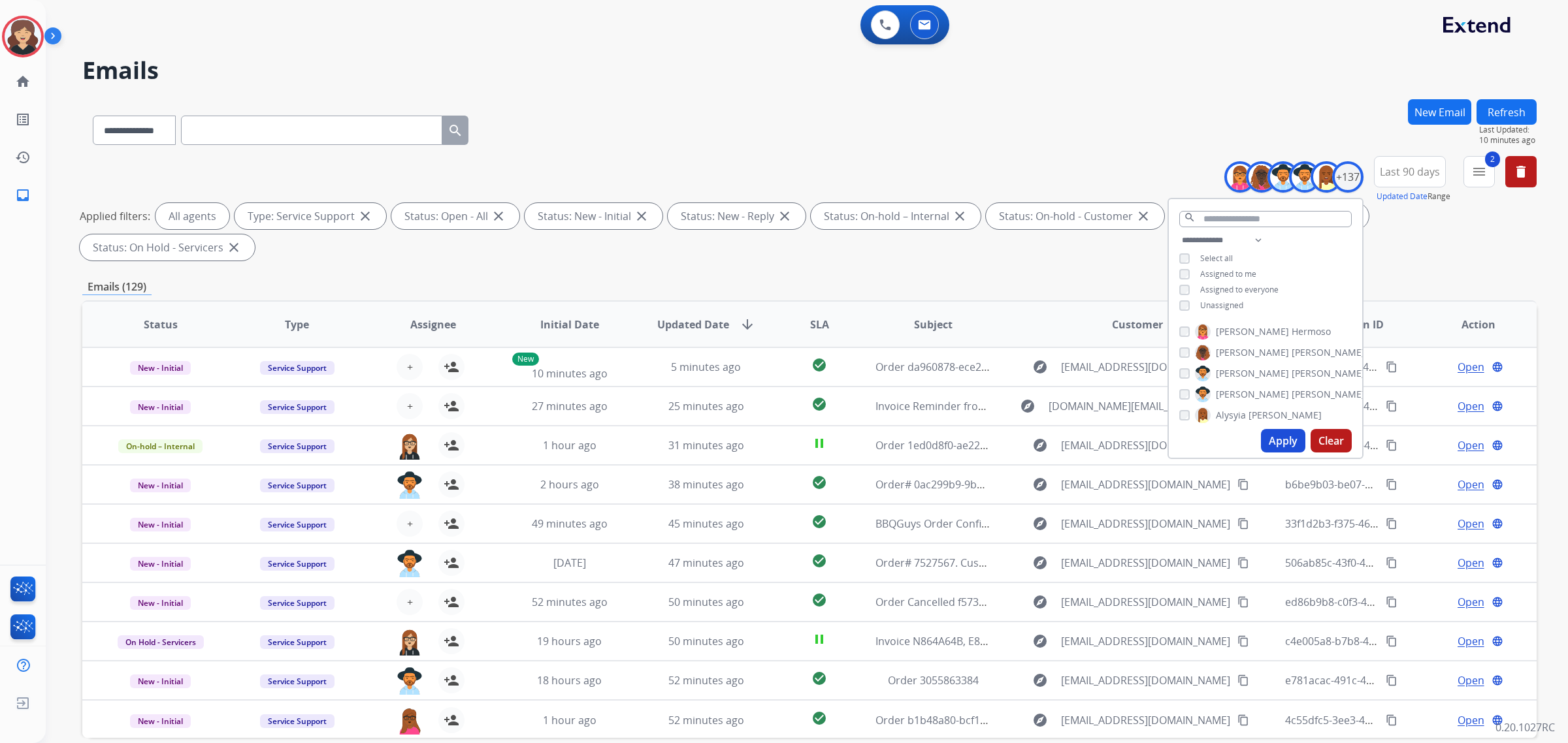
click at [836, 282] on div "Emails (129)" at bounding box center [809, 287] width 1454 height 17
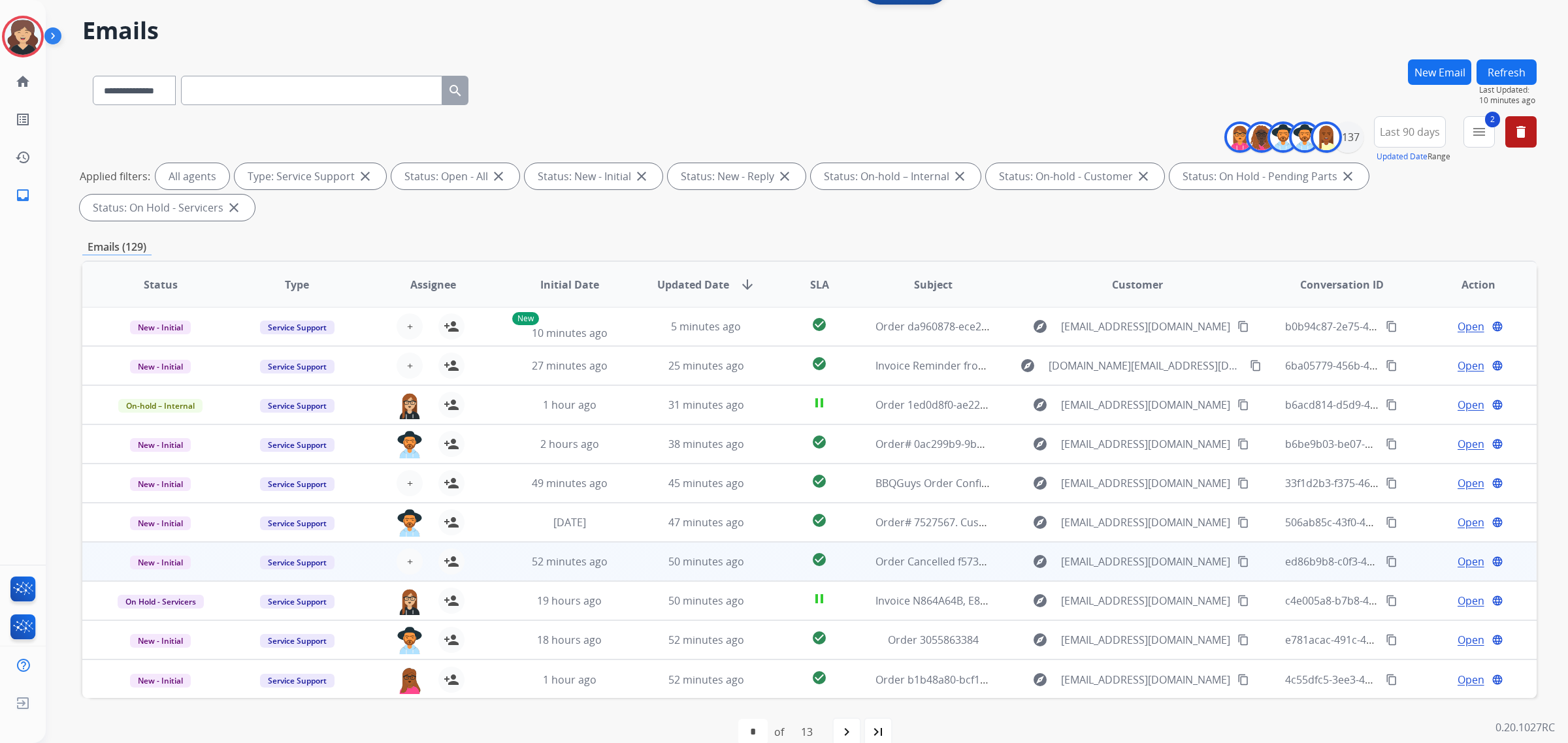
scroll to position [62, 0]
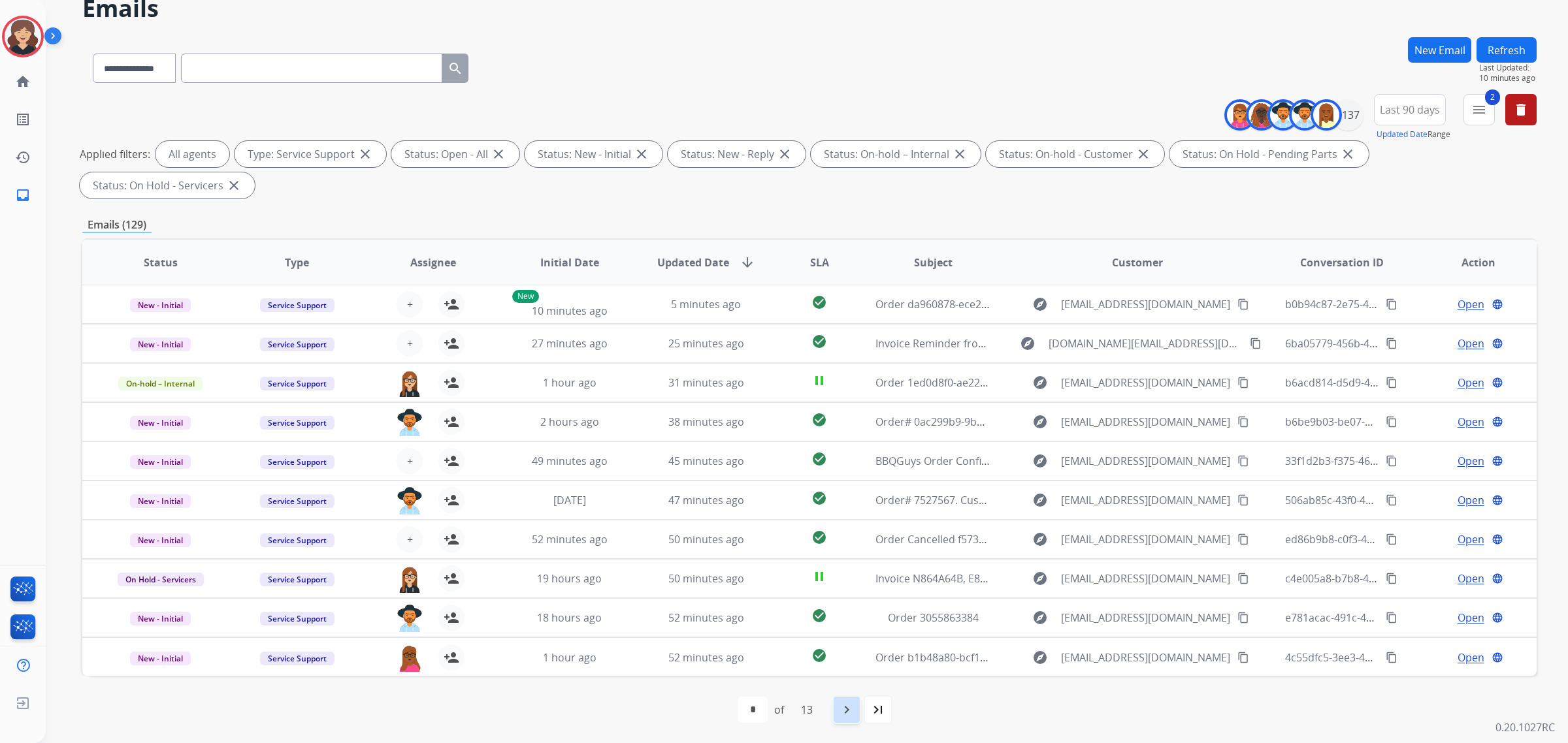
click at [854, 710] on mat-icon "navigate_next" at bounding box center [847, 710] width 16 height 16
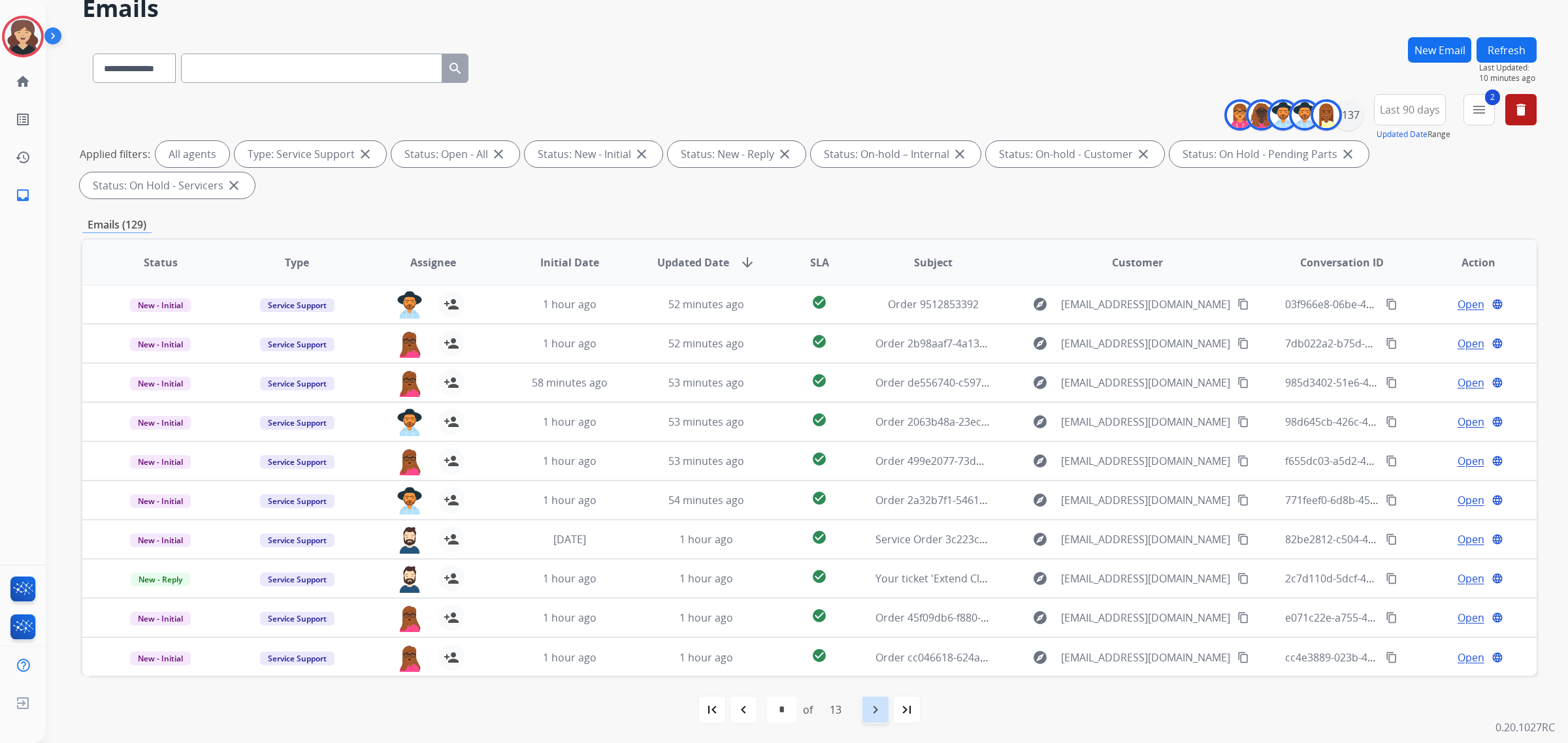
click at [876, 716] on mat-icon "navigate_next" at bounding box center [875, 710] width 16 height 16
click at [872, 707] on mat-icon "navigate_next" at bounding box center [875, 710] width 16 height 16
select select "*"
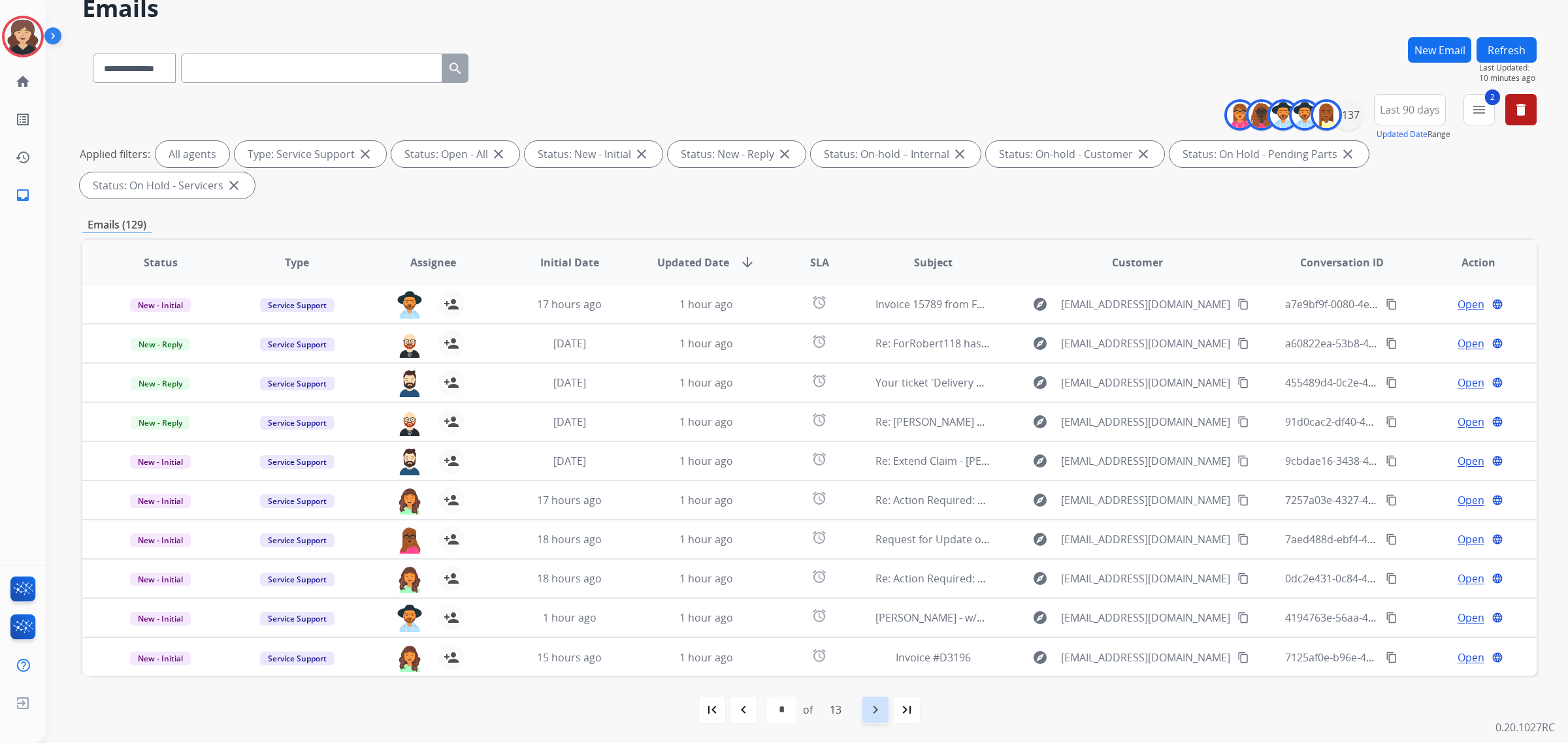
click at [886, 707] on div "navigate_next" at bounding box center [875, 710] width 29 height 29
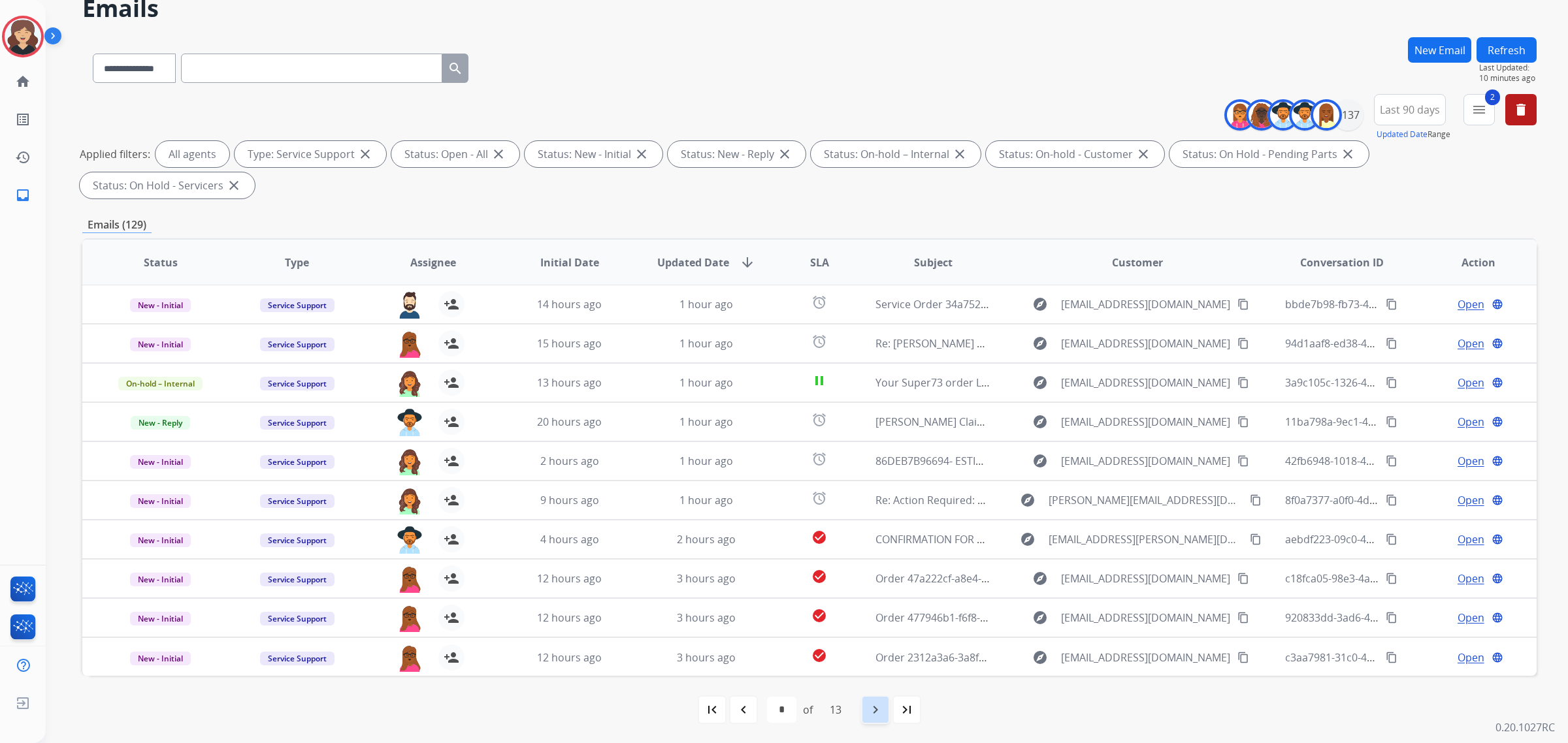
click at [876, 705] on mat-icon "navigate_next" at bounding box center [875, 710] width 16 height 16
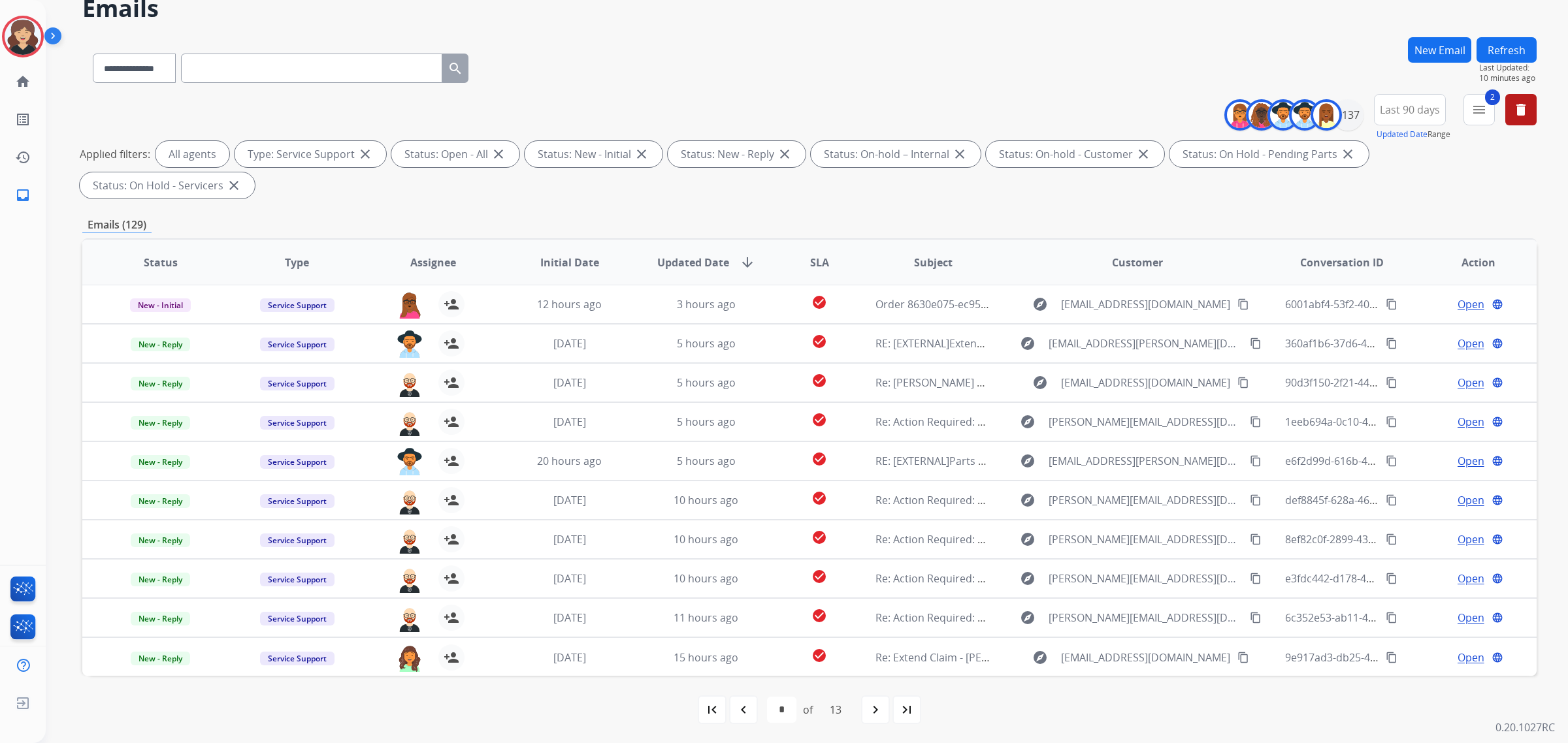
click at [1527, 48] on button "Refresh" at bounding box center [1506, 49] width 60 height 25
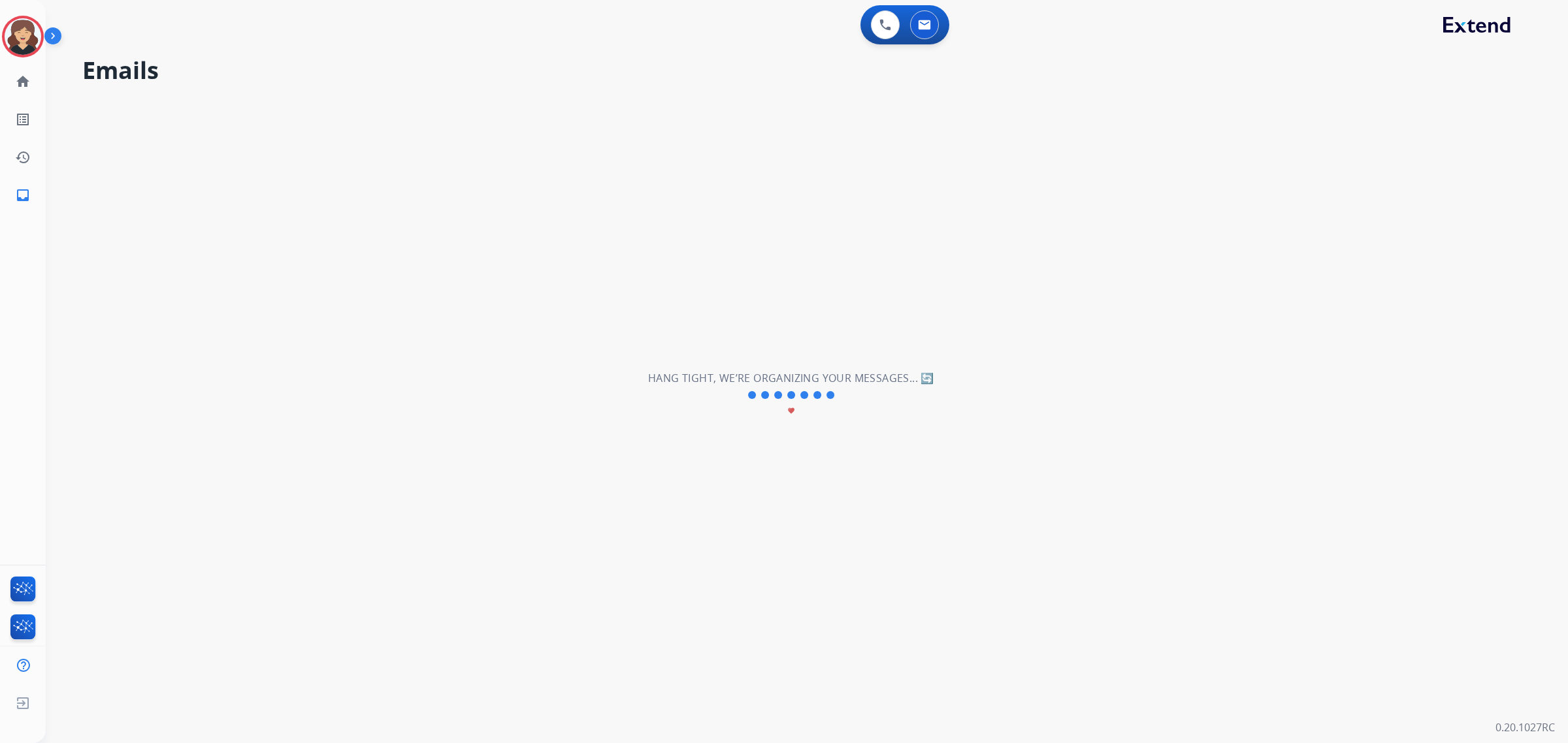
scroll to position [0, 0]
